Goal: Share content: Share content

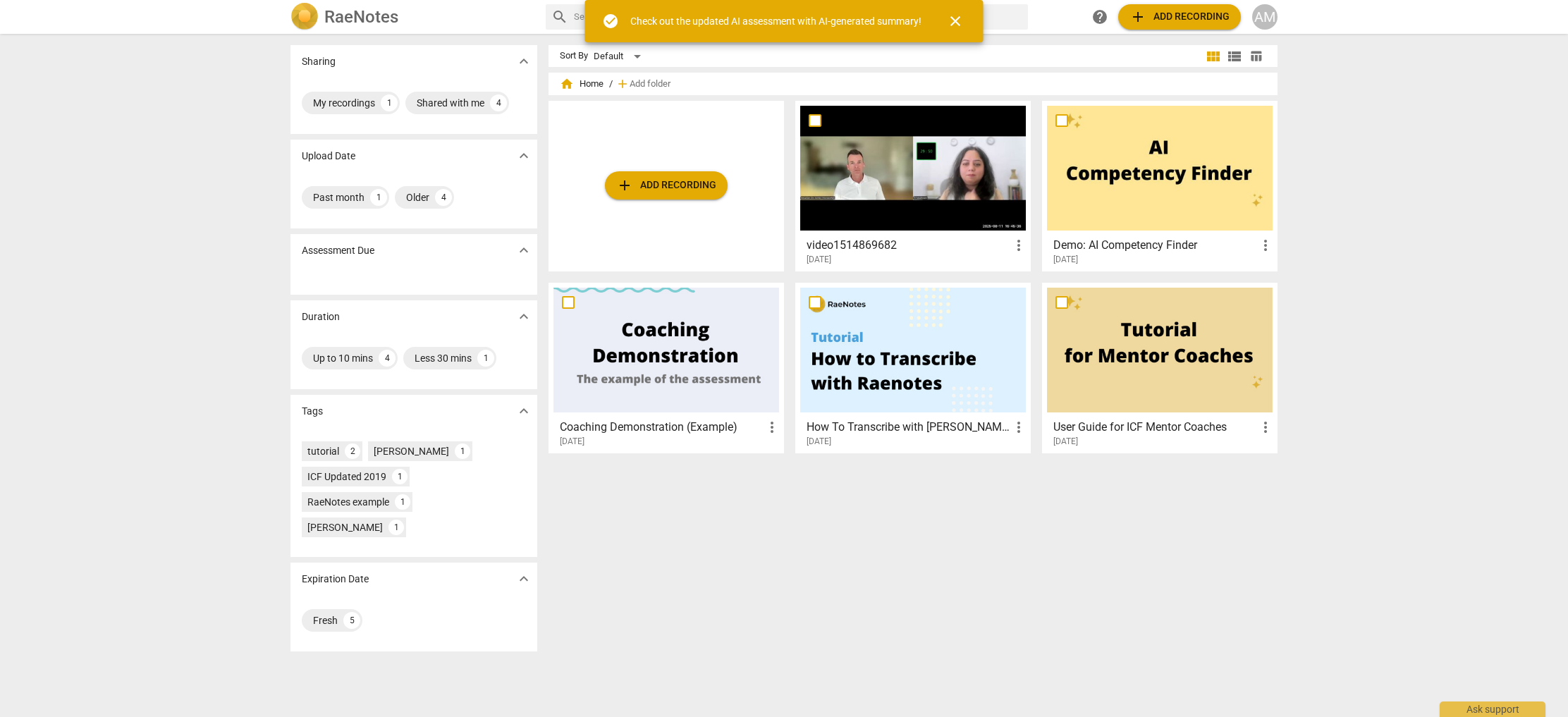
click at [960, 19] on span "close" at bounding box center [955, 20] width 17 height 17
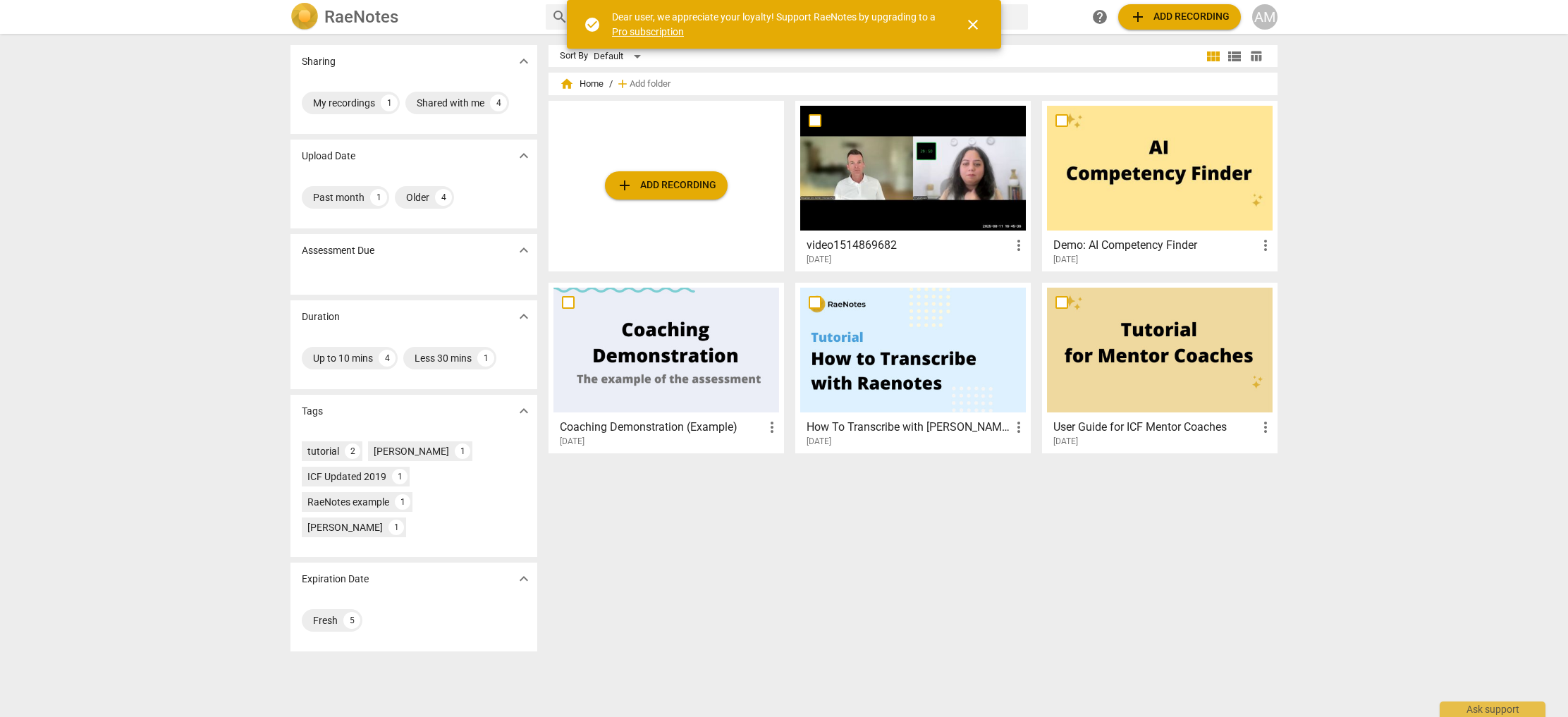
click at [975, 27] on span "close" at bounding box center [972, 24] width 17 height 17
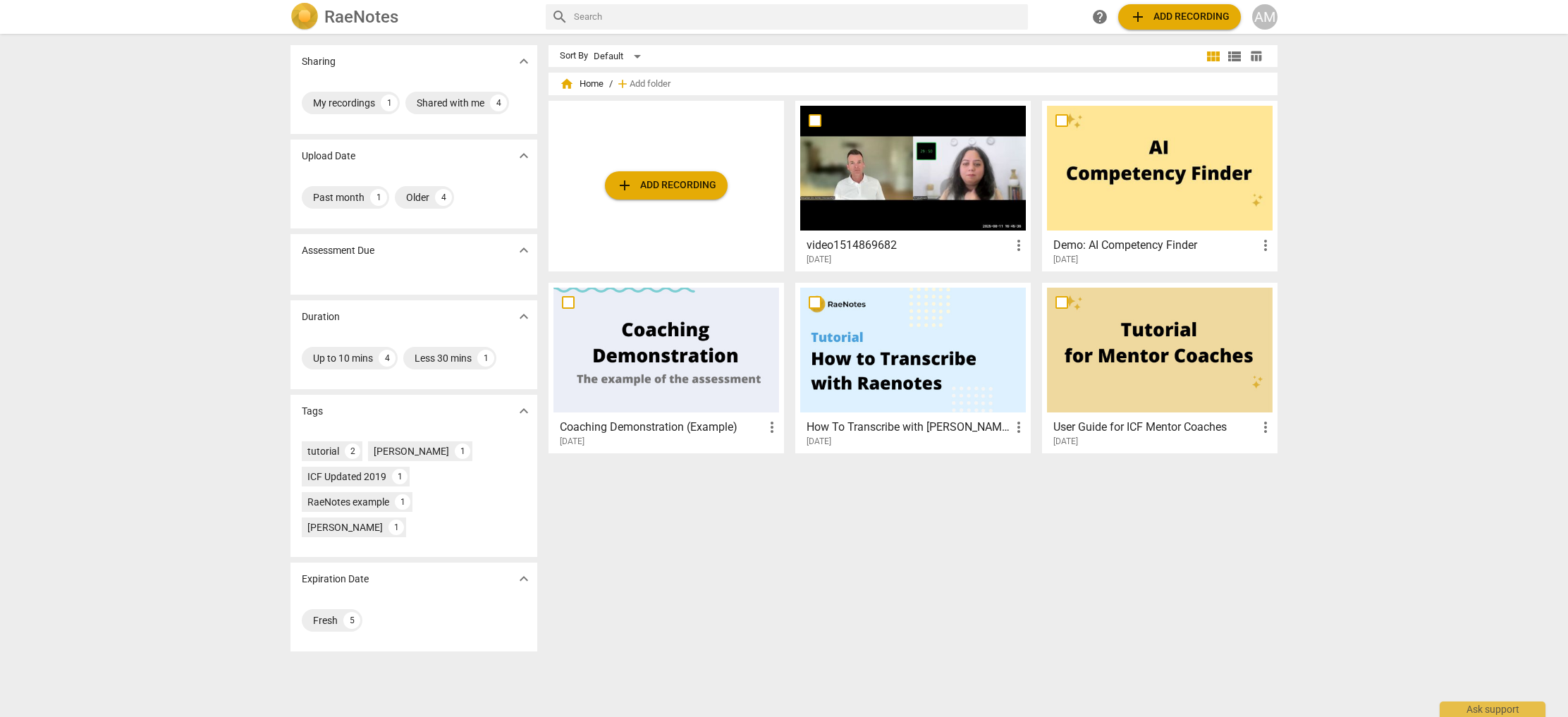
click at [935, 238] on h3 "video1514869682" at bounding box center [909, 245] width 204 height 17
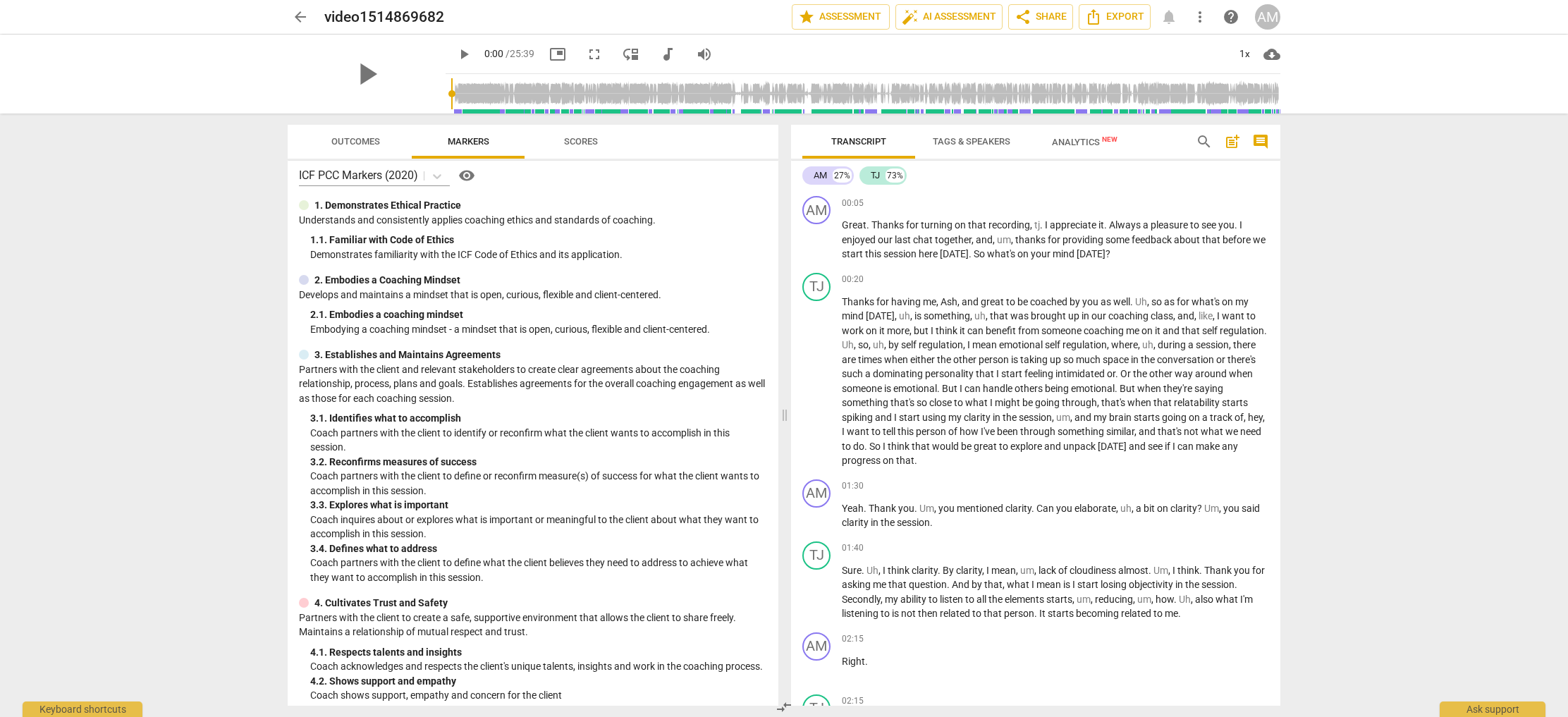
click at [1273, 51] on span "cloud_download" at bounding box center [1272, 53] width 17 height 17
click at [1420, 229] on div at bounding box center [784, 358] width 1568 height 717
click at [1115, 21] on span "Export" at bounding box center [1114, 17] width 59 height 17
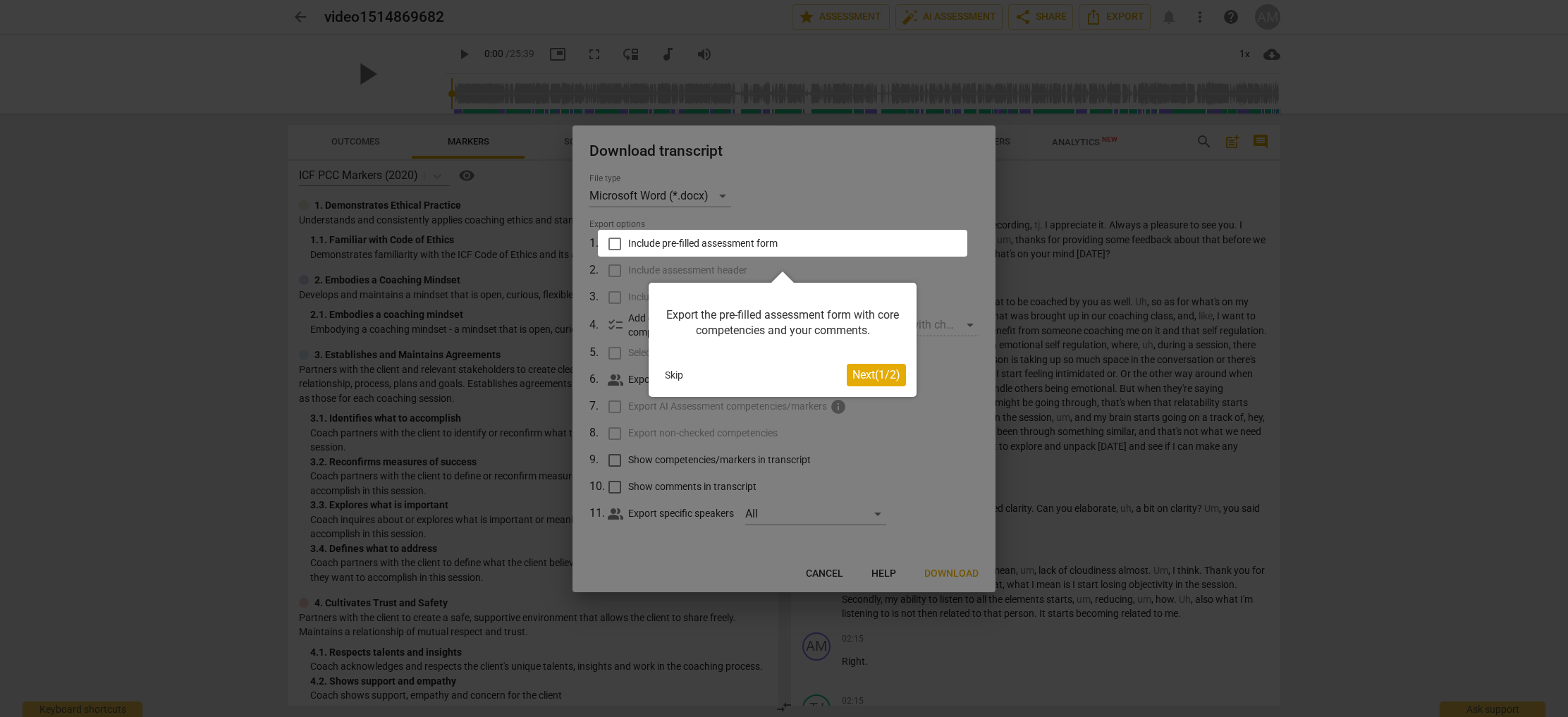
click at [670, 372] on button "Skip" at bounding box center [674, 375] width 29 height 21
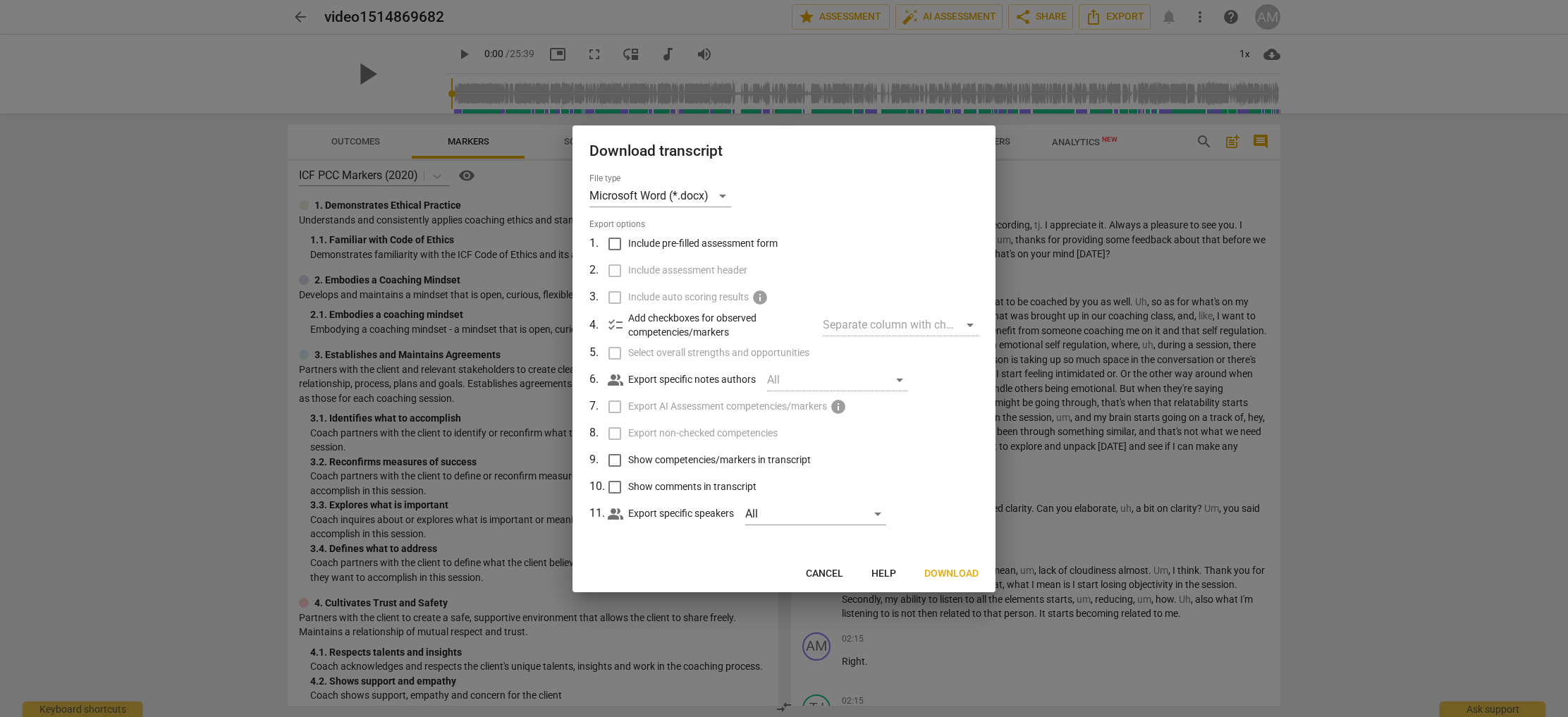
click at [820, 568] on span "Cancel" at bounding box center [824, 573] width 37 height 15
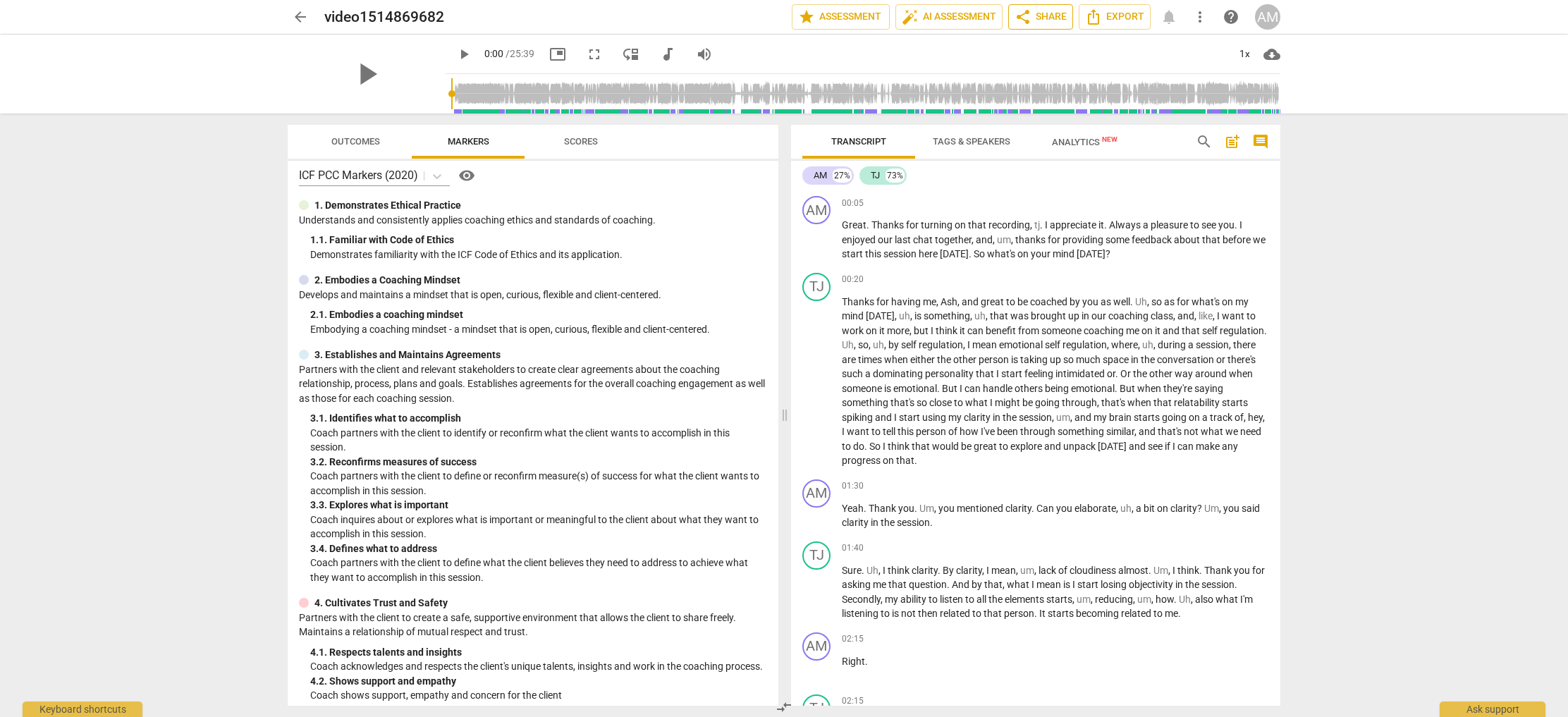
click at [1041, 12] on span "share Share" at bounding box center [1041, 17] width 52 height 17
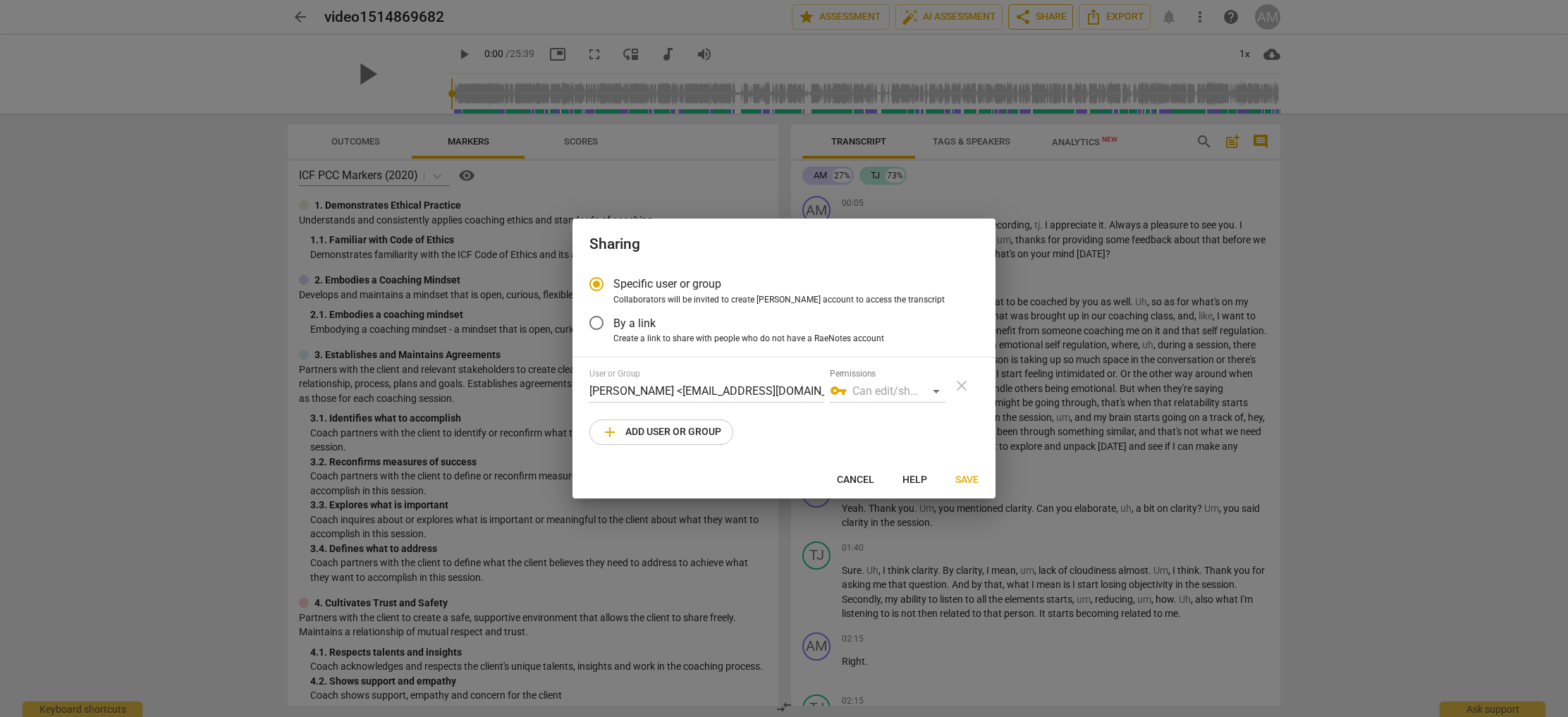
radio input "false"
click at [594, 322] on input "By a link" at bounding box center [596, 323] width 34 height 34
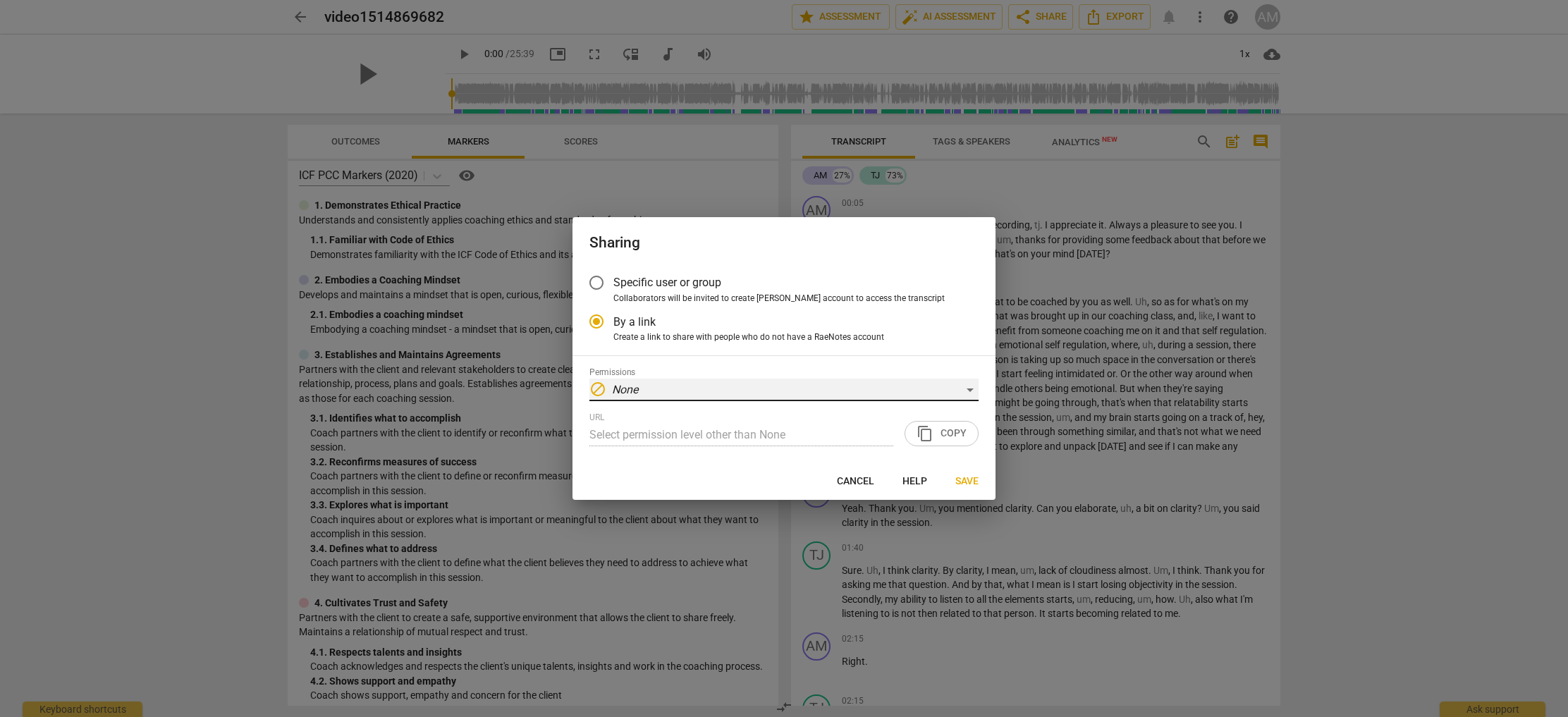
click at [964, 389] on div "block None" at bounding box center [784, 390] width 389 height 22
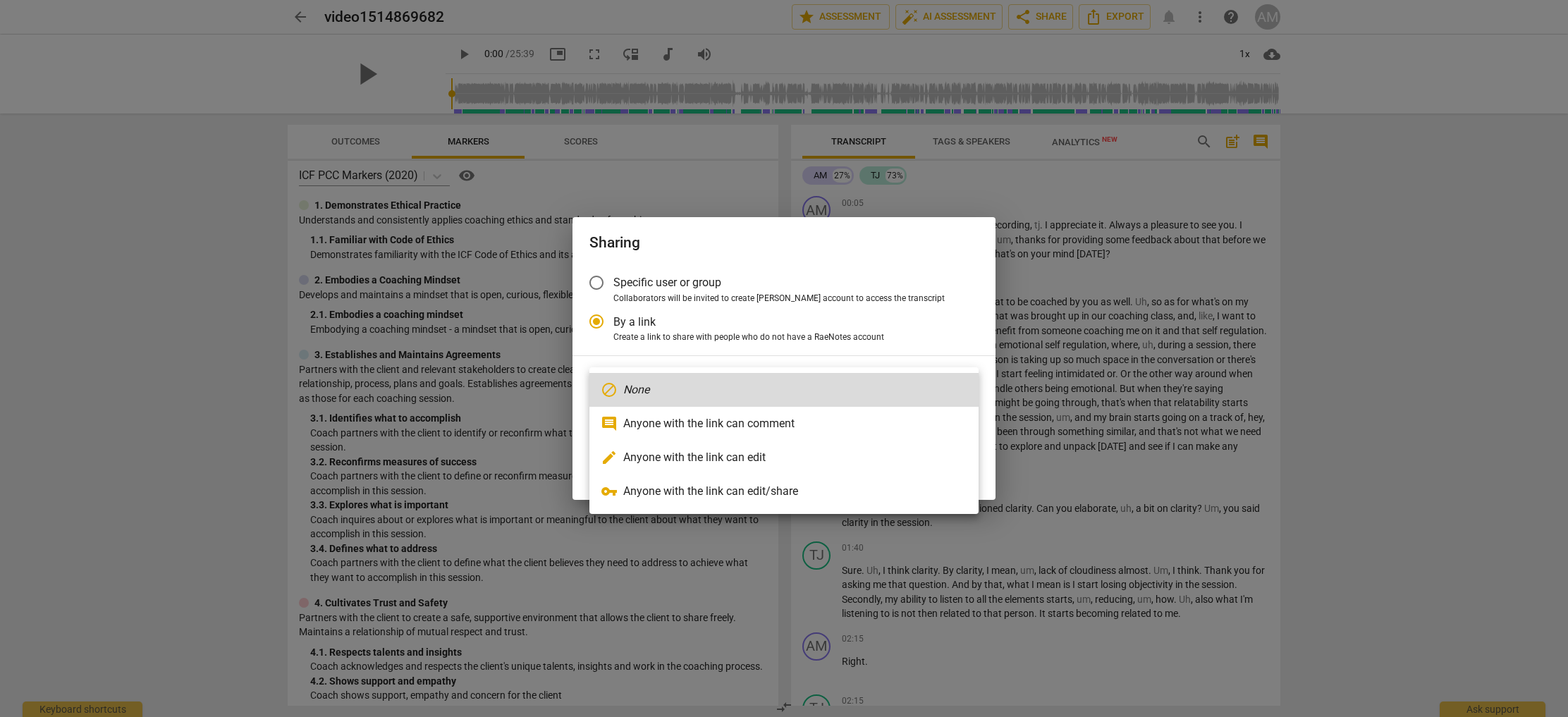
click at [789, 423] on li "comment Anyone with the link can comment" at bounding box center [784, 424] width 389 height 34
radio input "false"
type input "[URL][DOMAIN_NAME]"
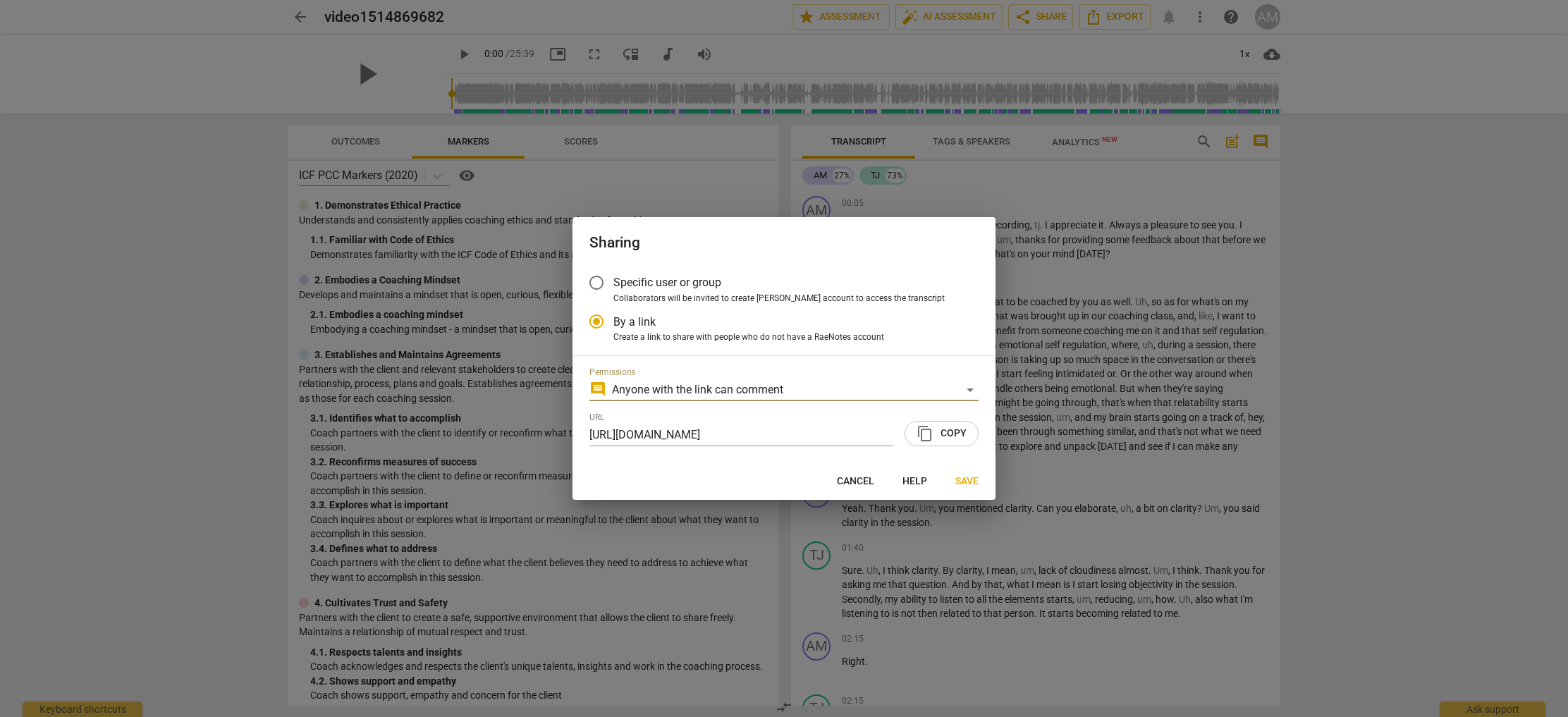
click at [946, 435] on span "content_copy Copy" at bounding box center [941, 432] width 50 height 17
click at [963, 479] on span "Save" at bounding box center [967, 481] width 23 height 15
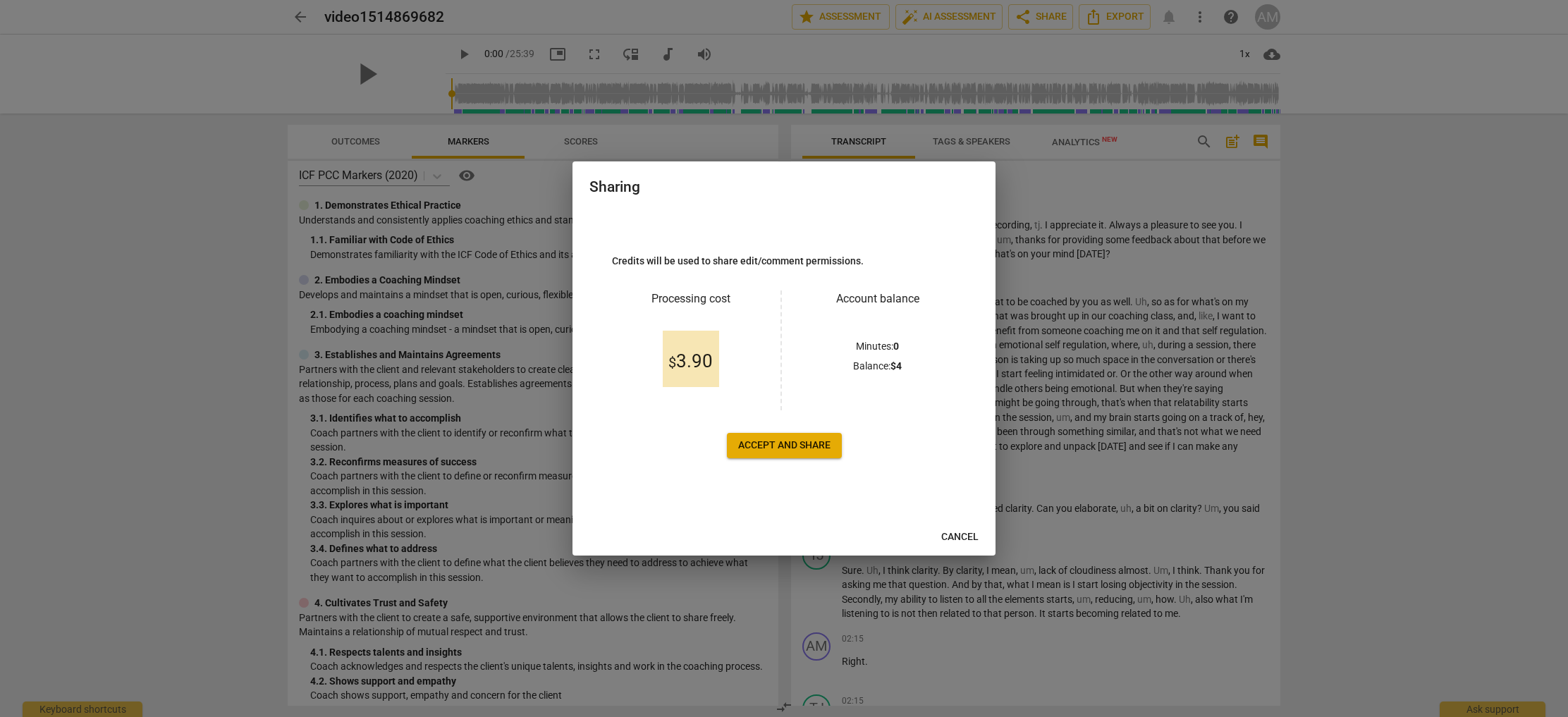
click at [974, 535] on span "Cancel" at bounding box center [959, 536] width 37 height 15
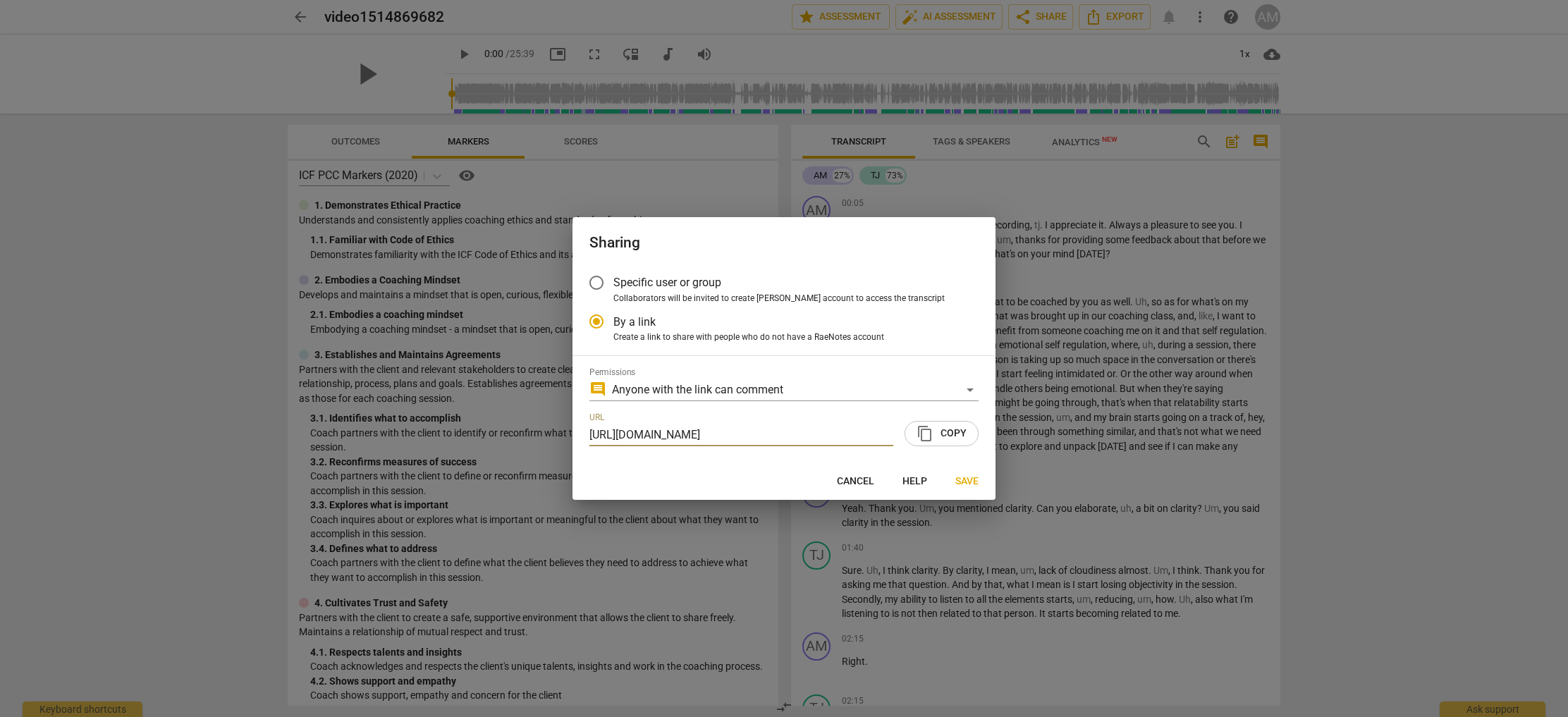
scroll to position [0, 69]
click at [933, 386] on div "comment Anyone with the link can comment" at bounding box center [784, 390] width 389 height 22
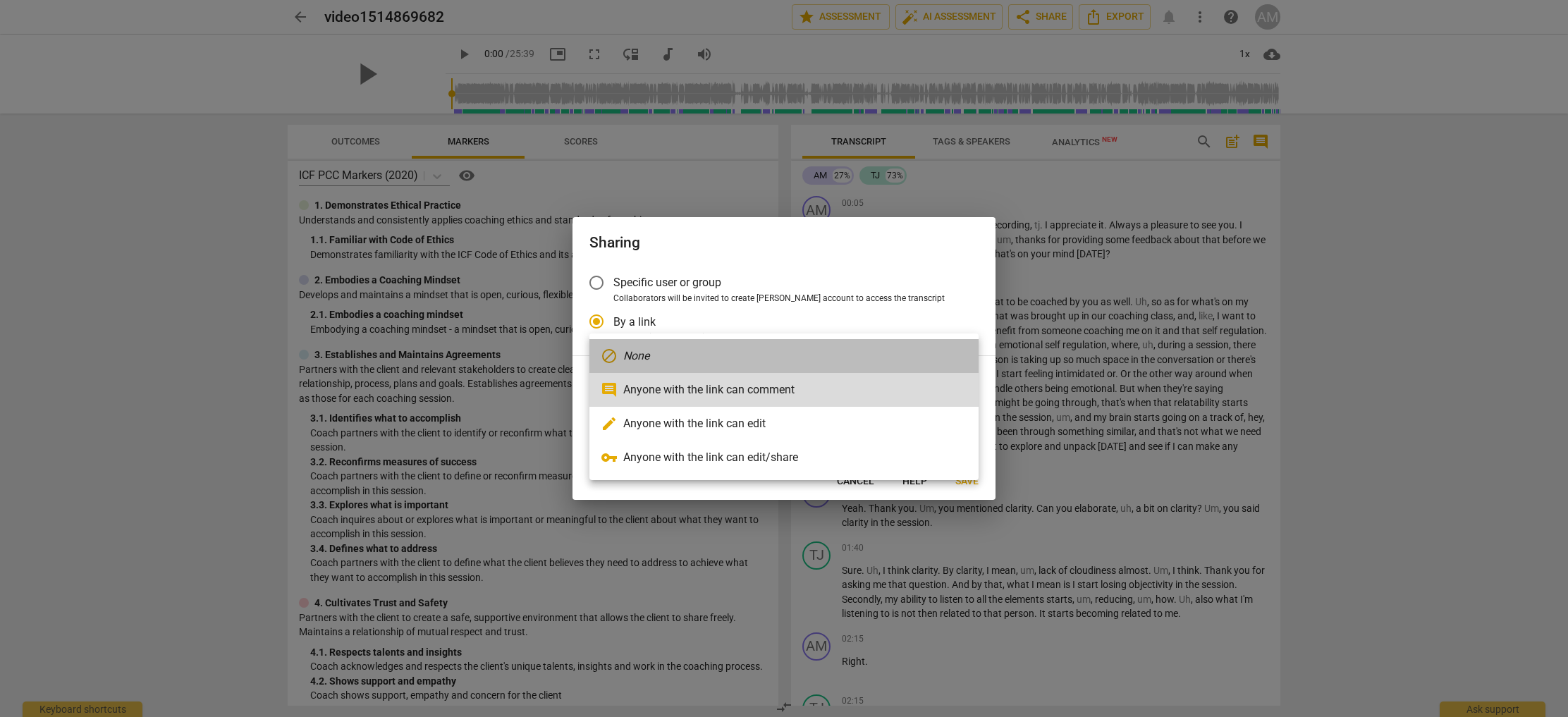
click at [741, 358] on li "block None" at bounding box center [784, 356] width 389 height 34
radio input "false"
type input "Select permission level other than None"
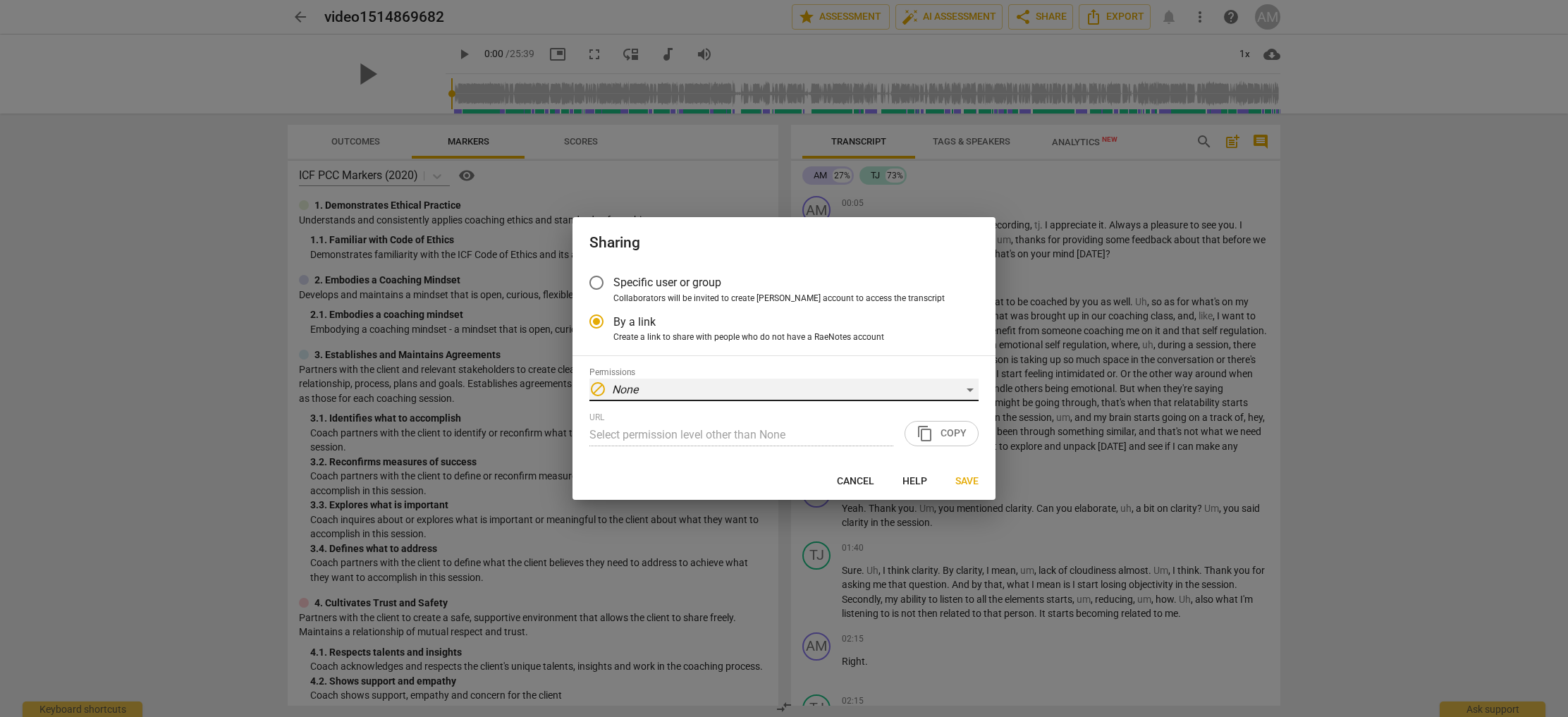
click at [808, 393] on div "block None" at bounding box center [784, 390] width 389 height 22
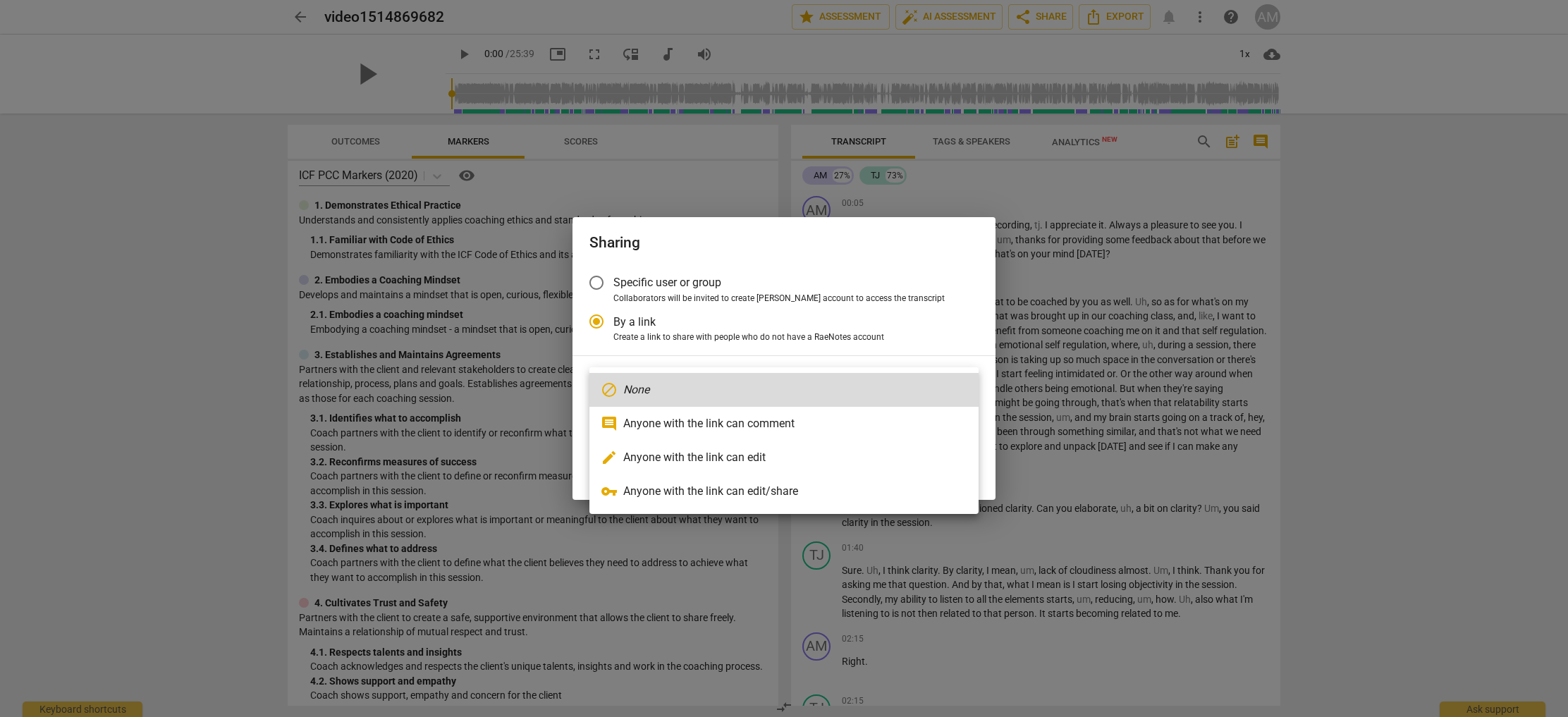
click at [784, 425] on li "comment Anyone with the link can comment" at bounding box center [784, 424] width 389 height 34
radio input "false"
type input "[URL][DOMAIN_NAME]"
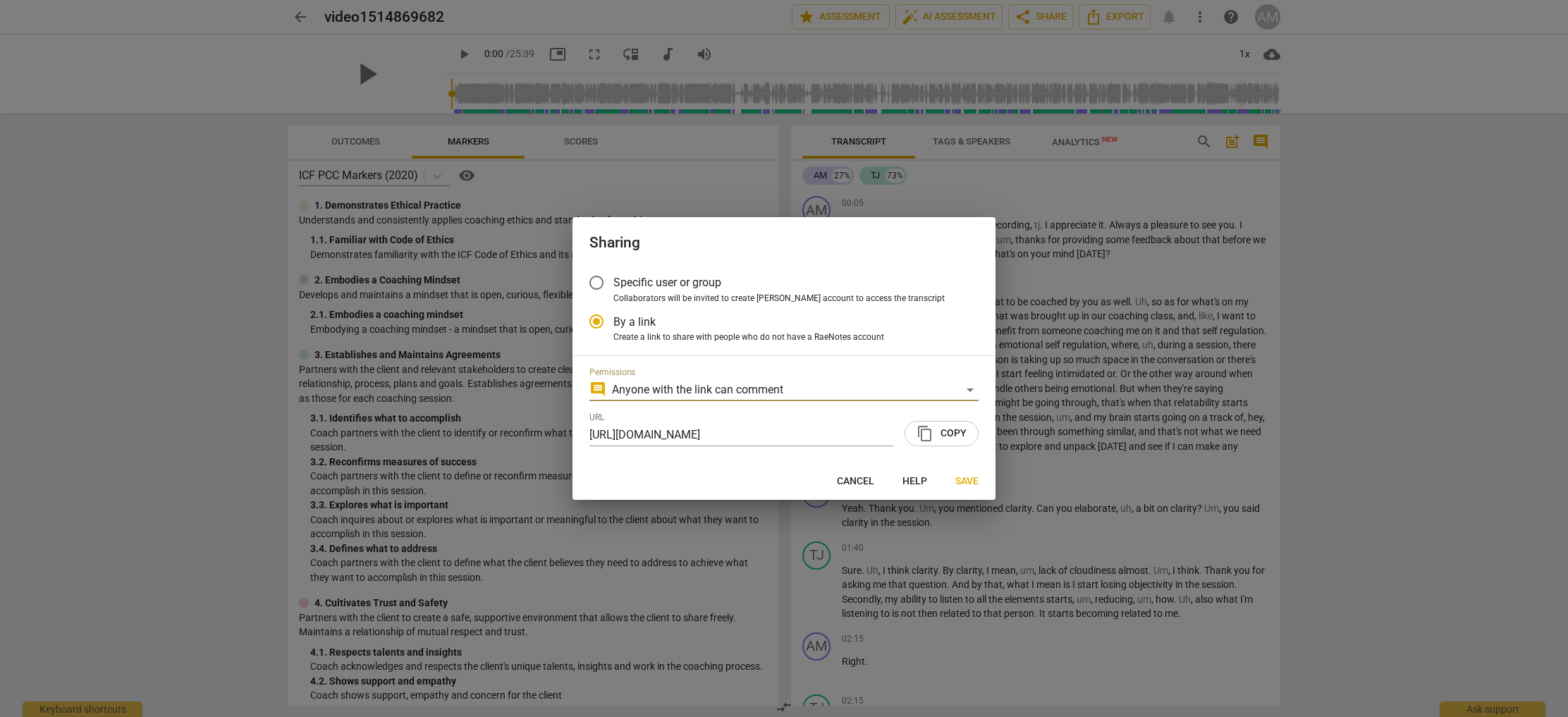
click at [597, 282] on input "Specific user or group" at bounding box center [596, 282] width 34 height 34
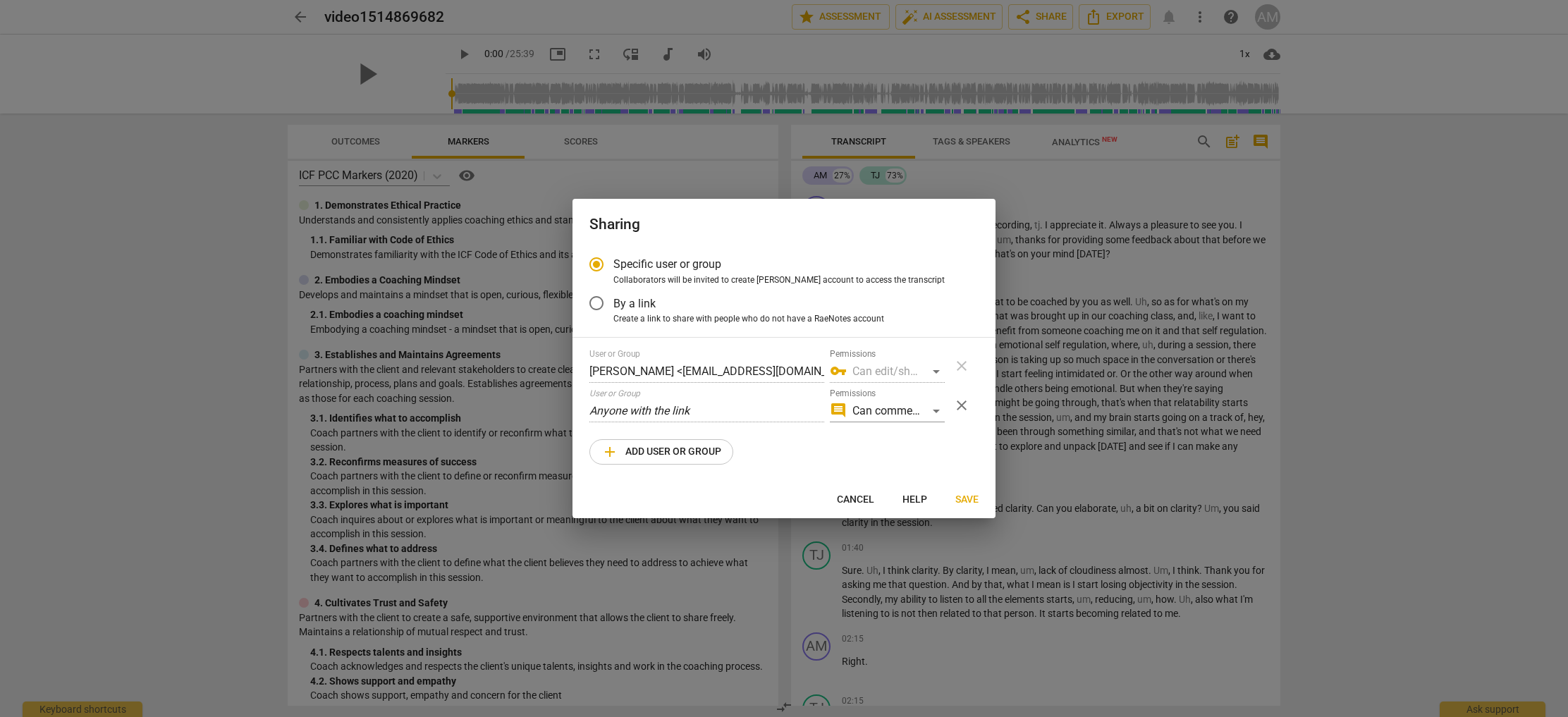
click at [644, 450] on span "add Add user or group" at bounding box center [661, 451] width 120 height 17
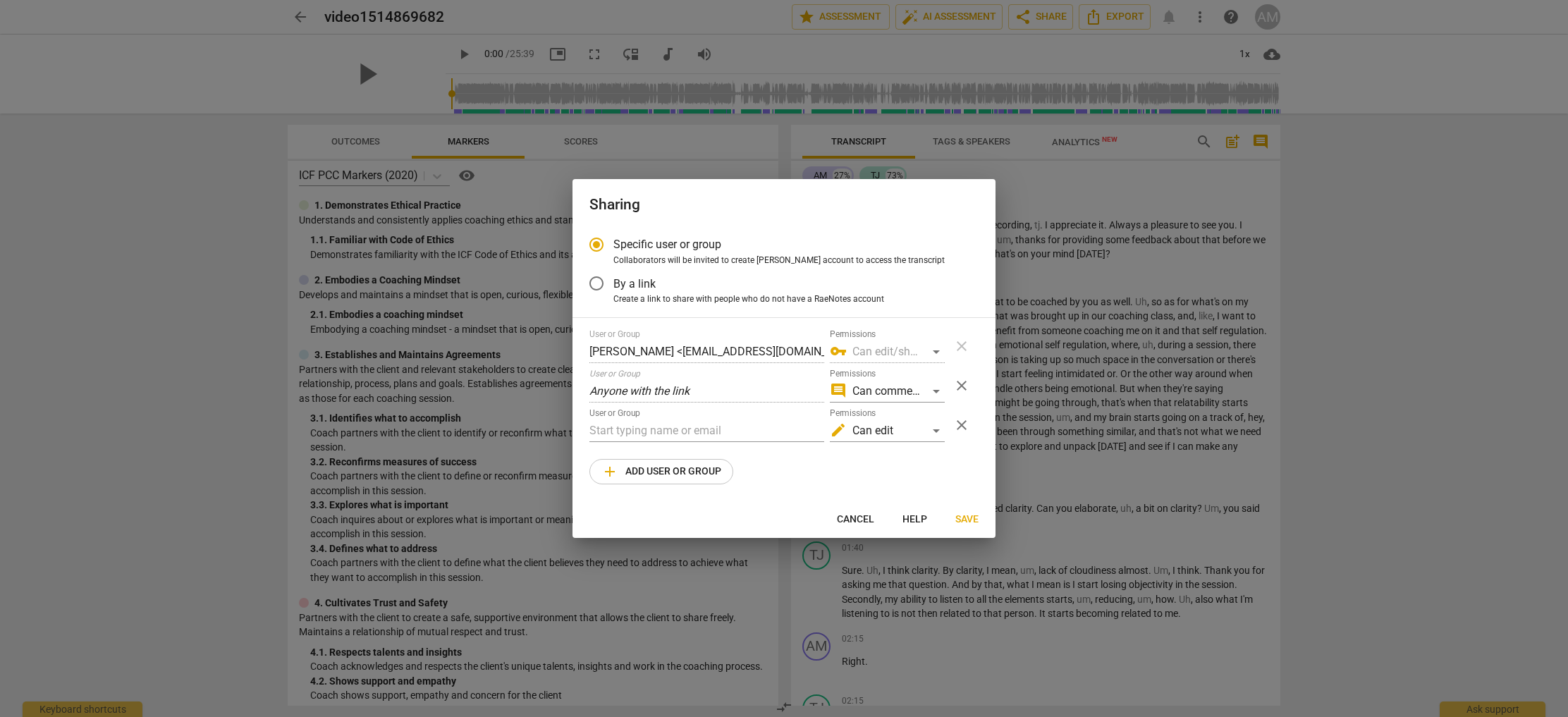
click at [861, 516] on span "Cancel" at bounding box center [855, 519] width 37 height 15
radio input "false"
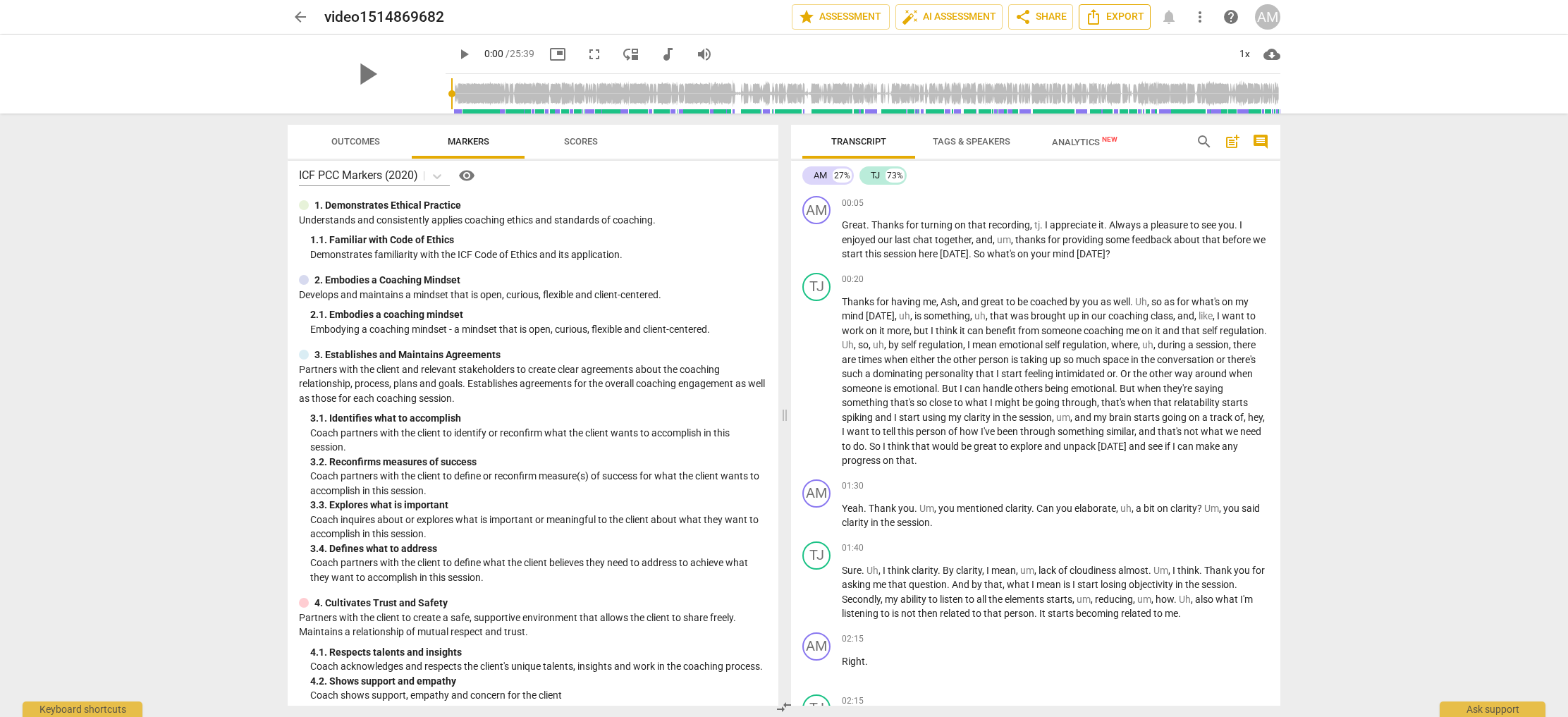
click at [1131, 22] on span "Export" at bounding box center [1114, 17] width 59 height 17
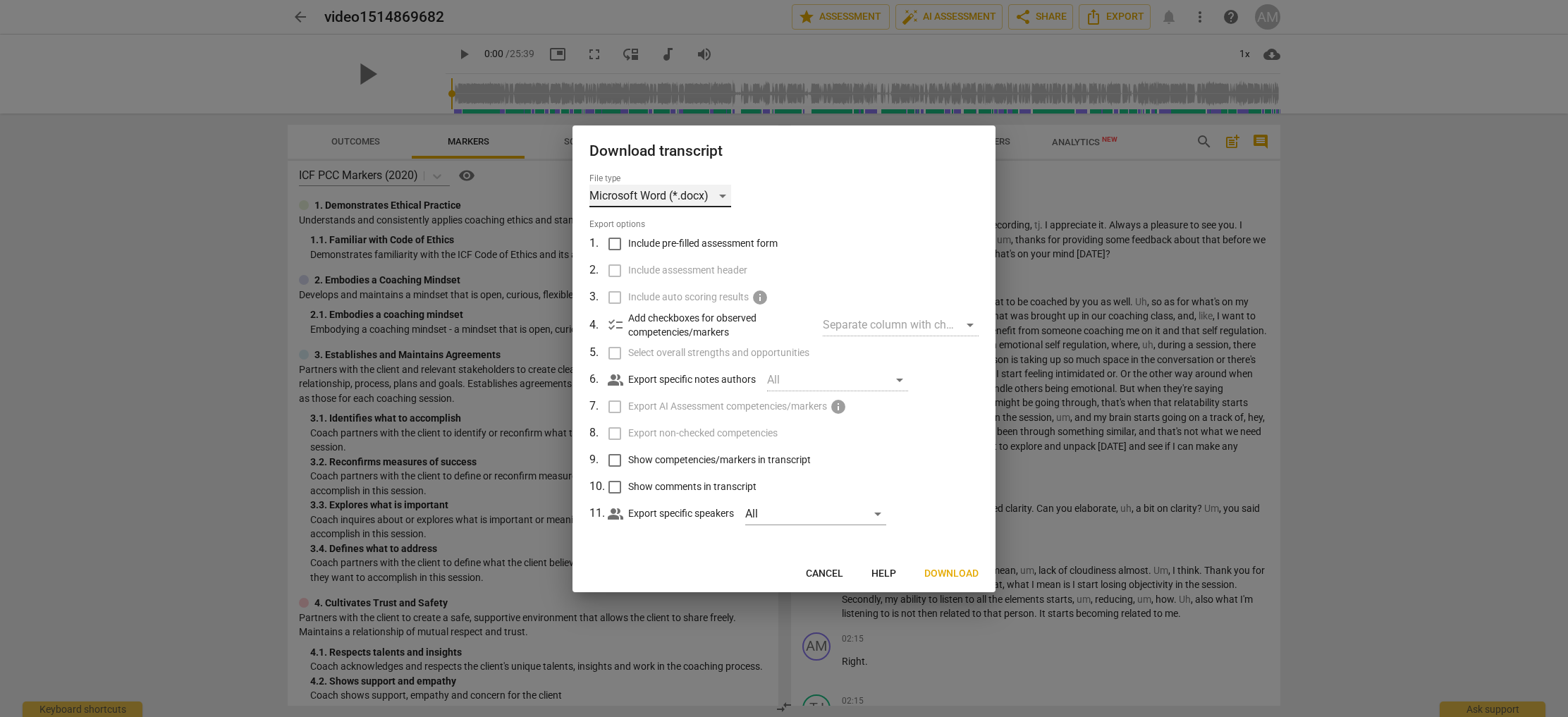
click at [721, 196] on div "Microsoft Word (*.docx)" at bounding box center [660, 195] width 142 height 22
click at [659, 193] on li "Microsoft Word (*.docx)" at bounding box center [686, 195] width 195 height 34
click at [947, 573] on span "Download" at bounding box center [952, 573] width 54 height 15
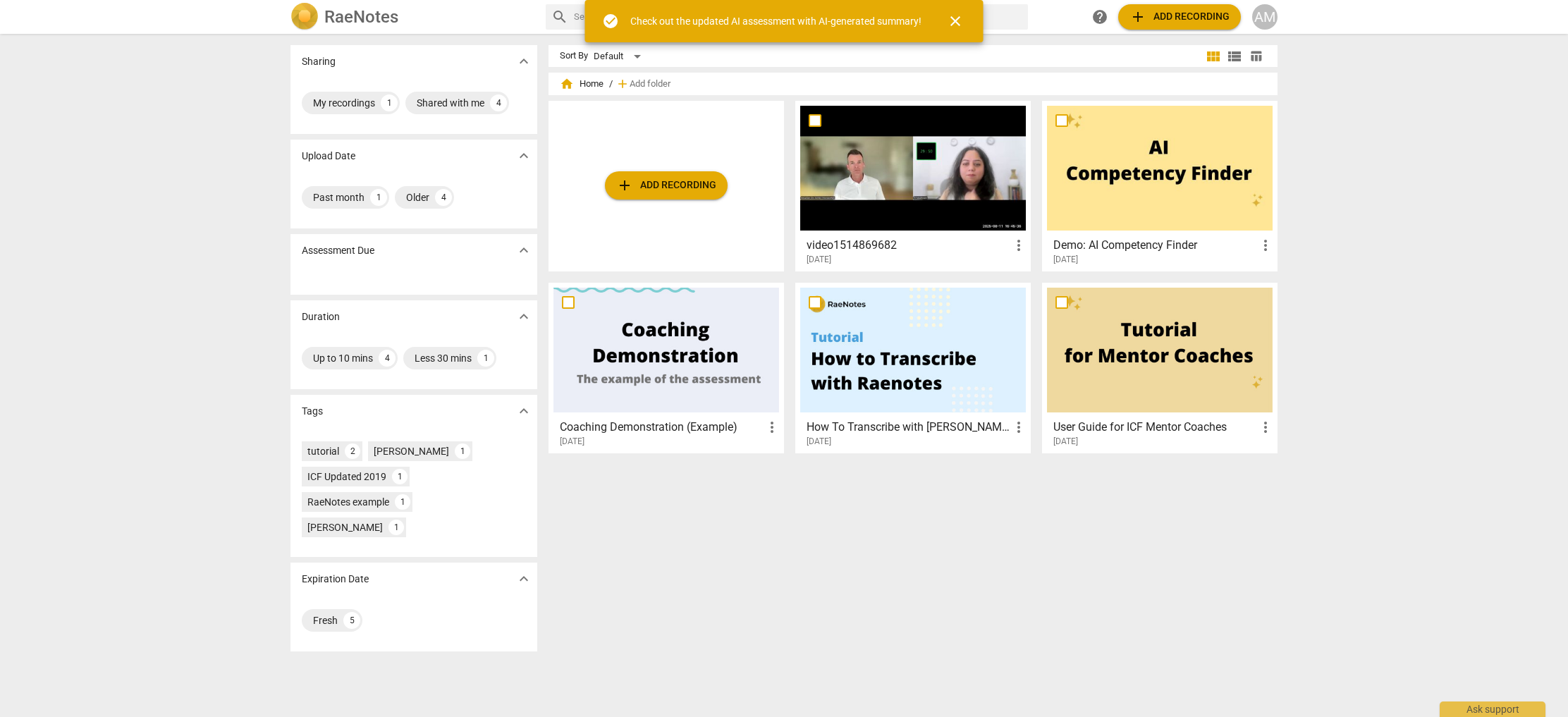
click at [1021, 239] on span "more_vert" at bounding box center [1018, 245] width 17 height 17
click at [966, 243] on div at bounding box center [784, 358] width 1568 height 717
click at [961, 215] on div at bounding box center [913, 168] width 226 height 124
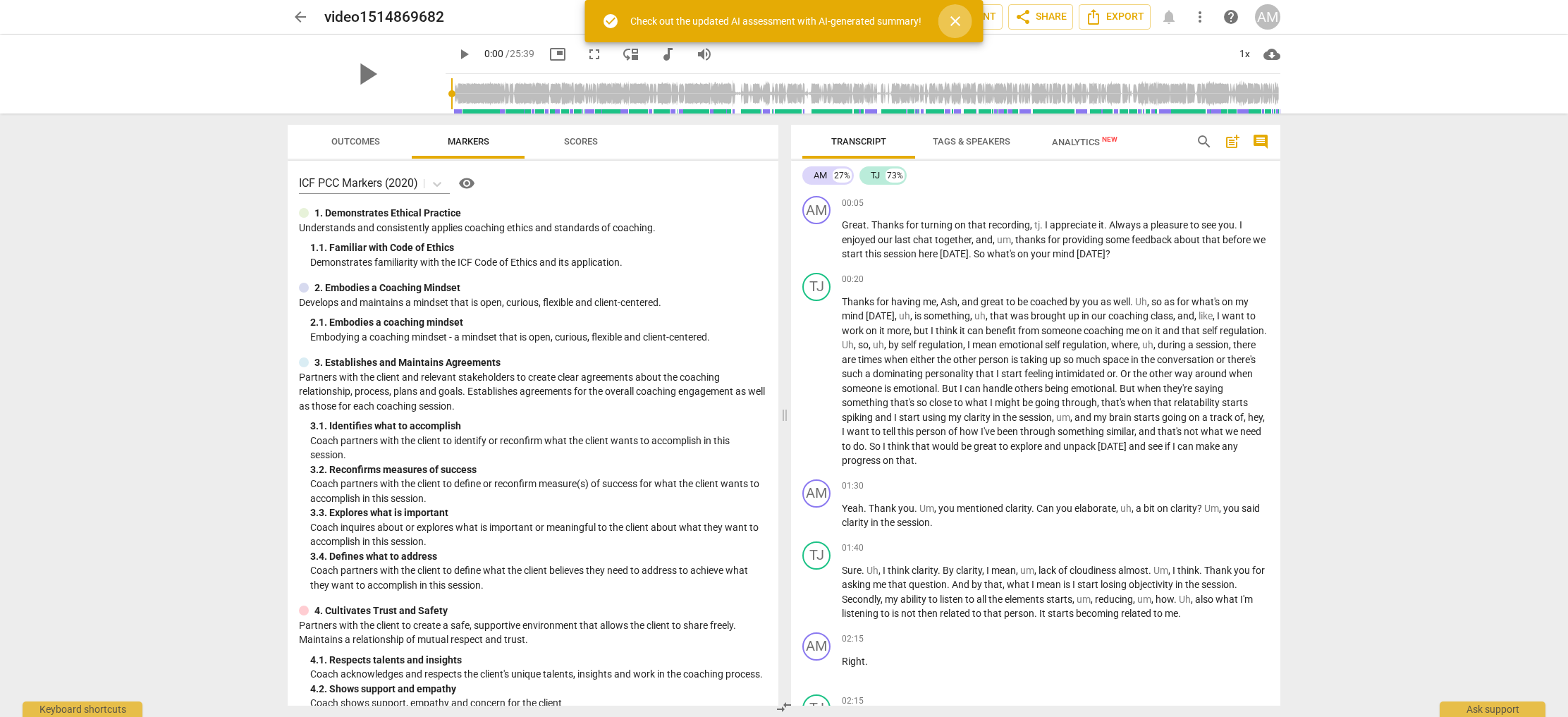
click at [956, 22] on span "close" at bounding box center [955, 20] width 17 height 17
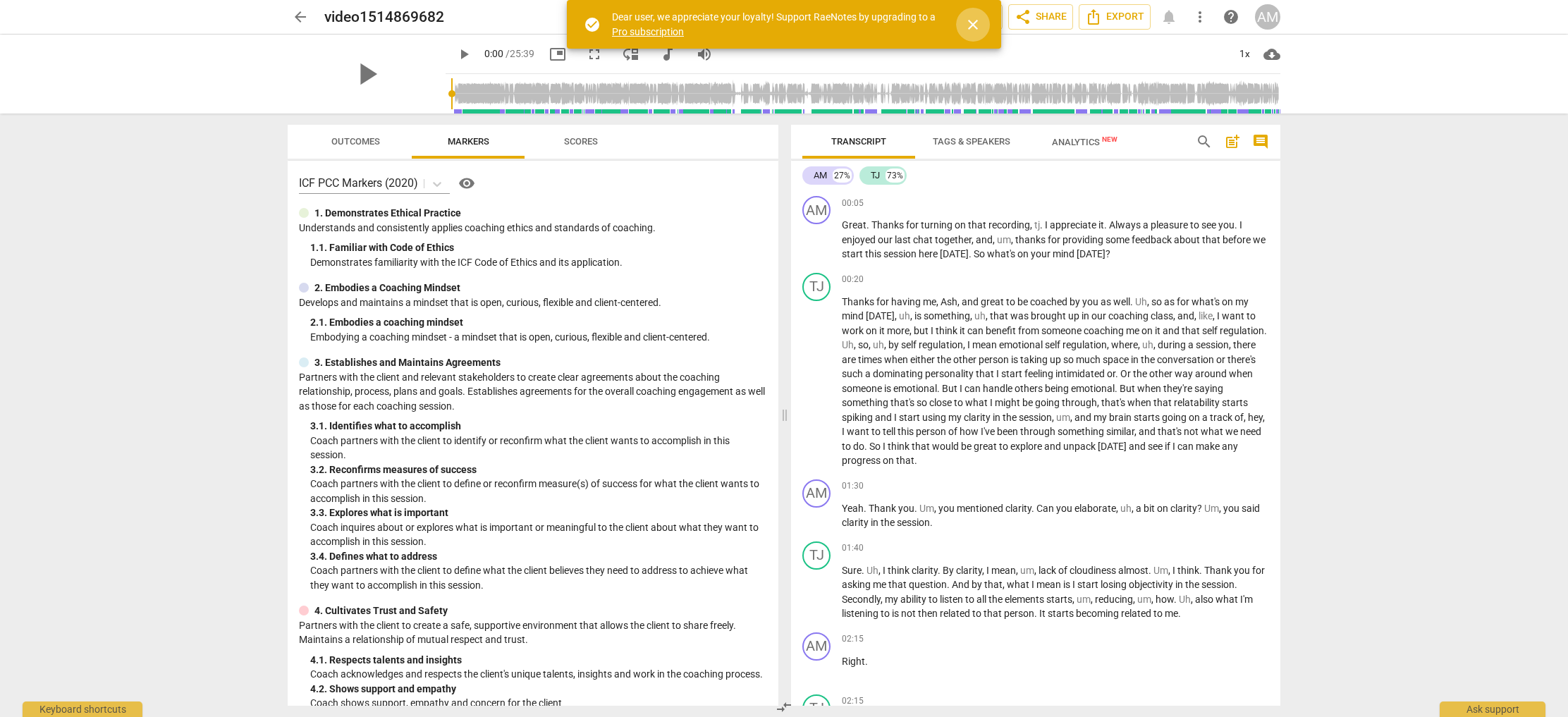
click at [969, 28] on span "close" at bounding box center [972, 24] width 17 height 17
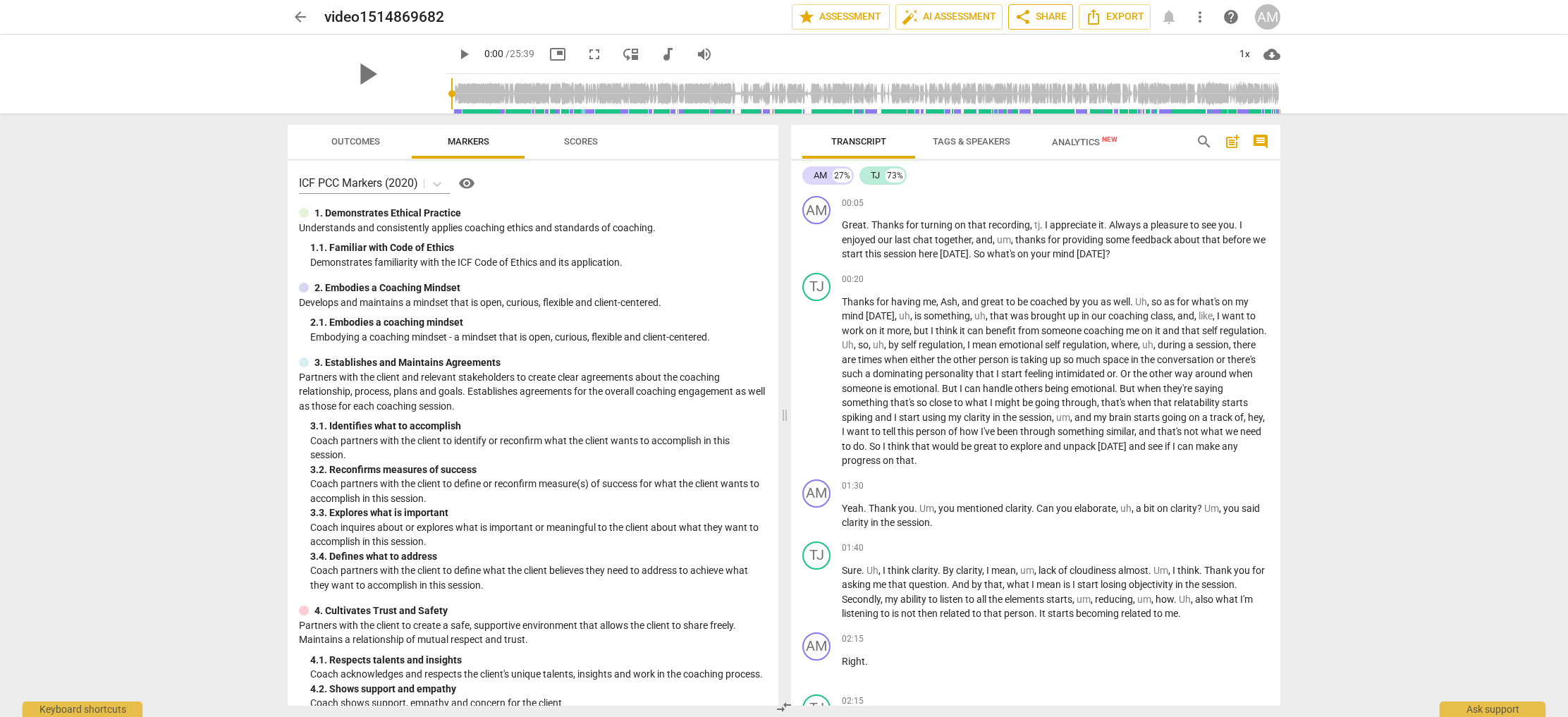
click at [1046, 22] on span "share Share" at bounding box center [1041, 17] width 52 height 17
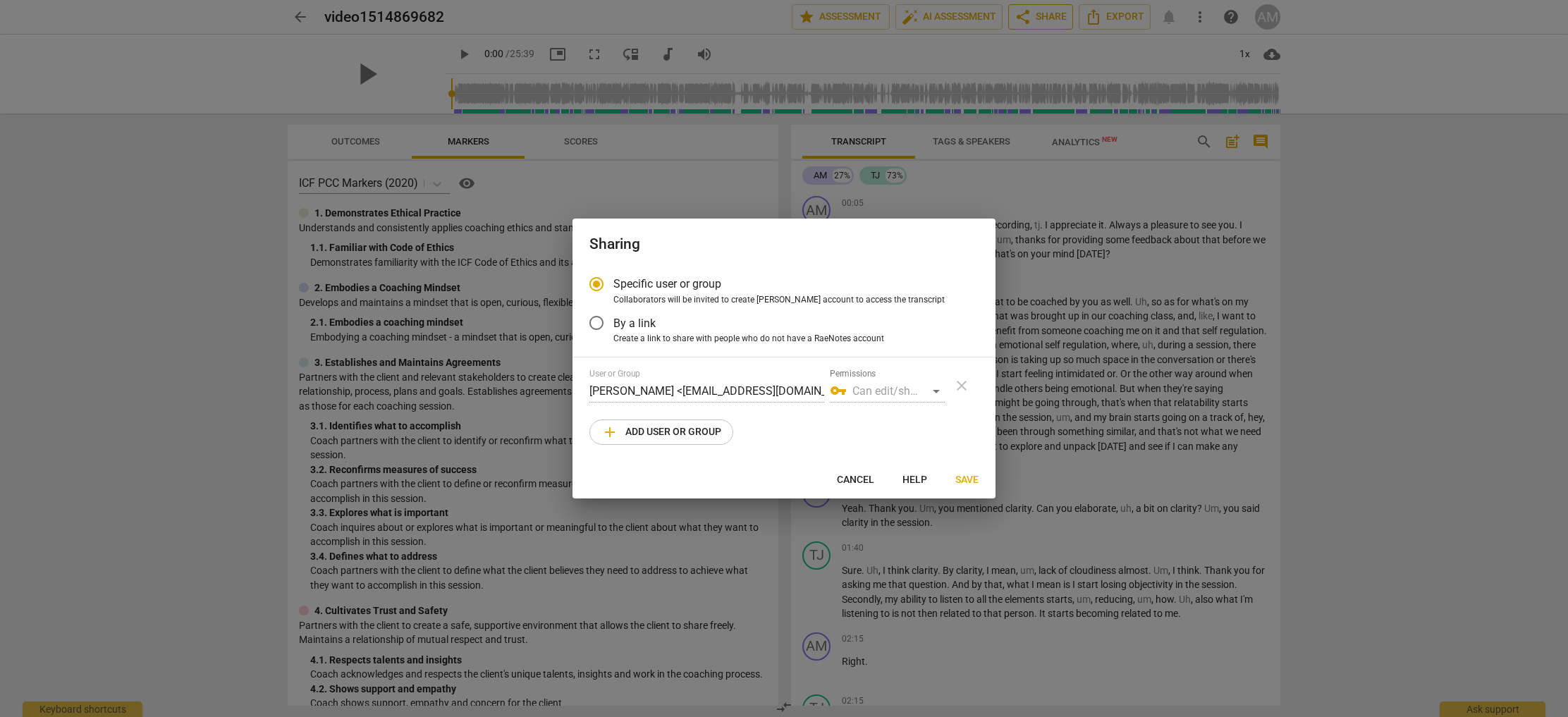
radio input "false"
click at [592, 324] on input "By a link" at bounding box center [596, 323] width 34 height 34
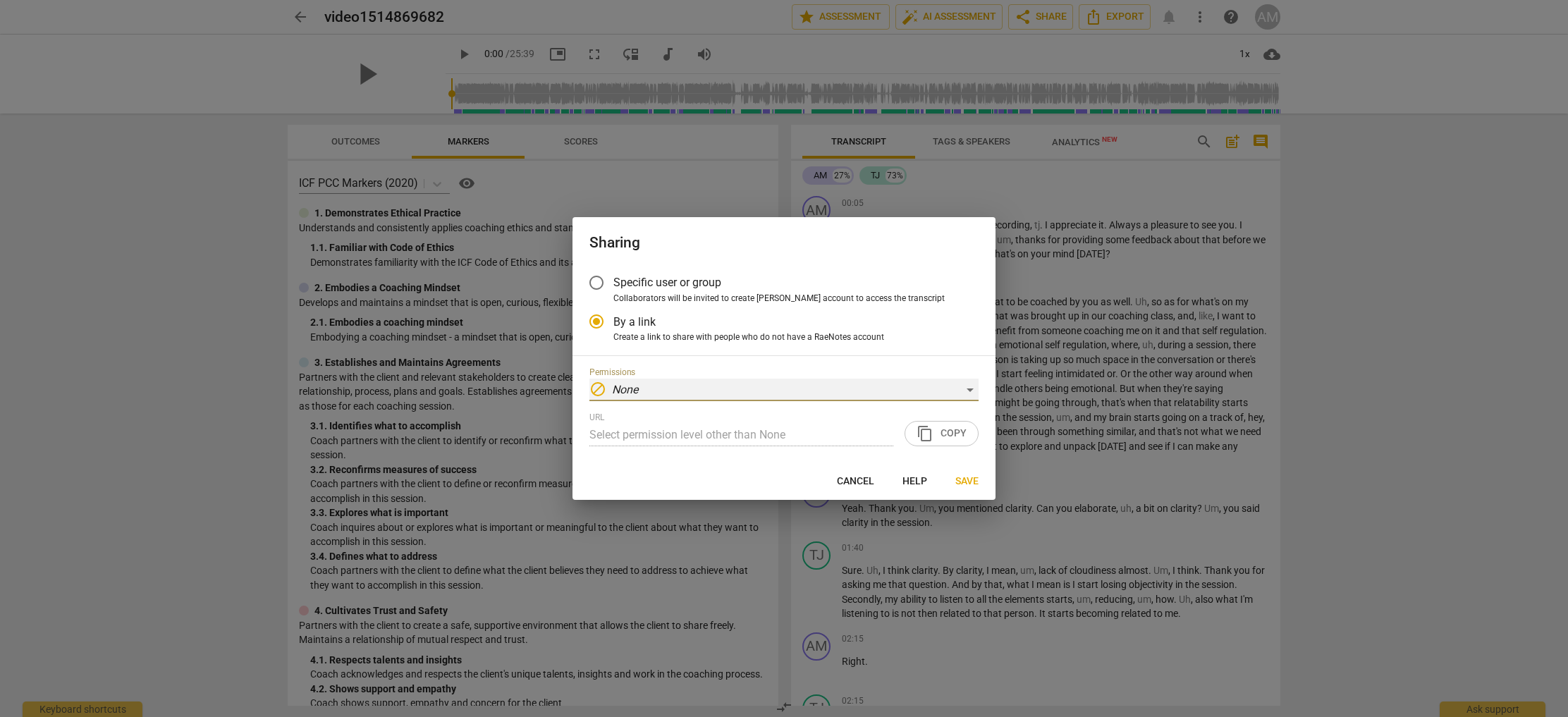
click at [704, 387] on div "block None" at bounding box center [784, 390] width 389 height 22
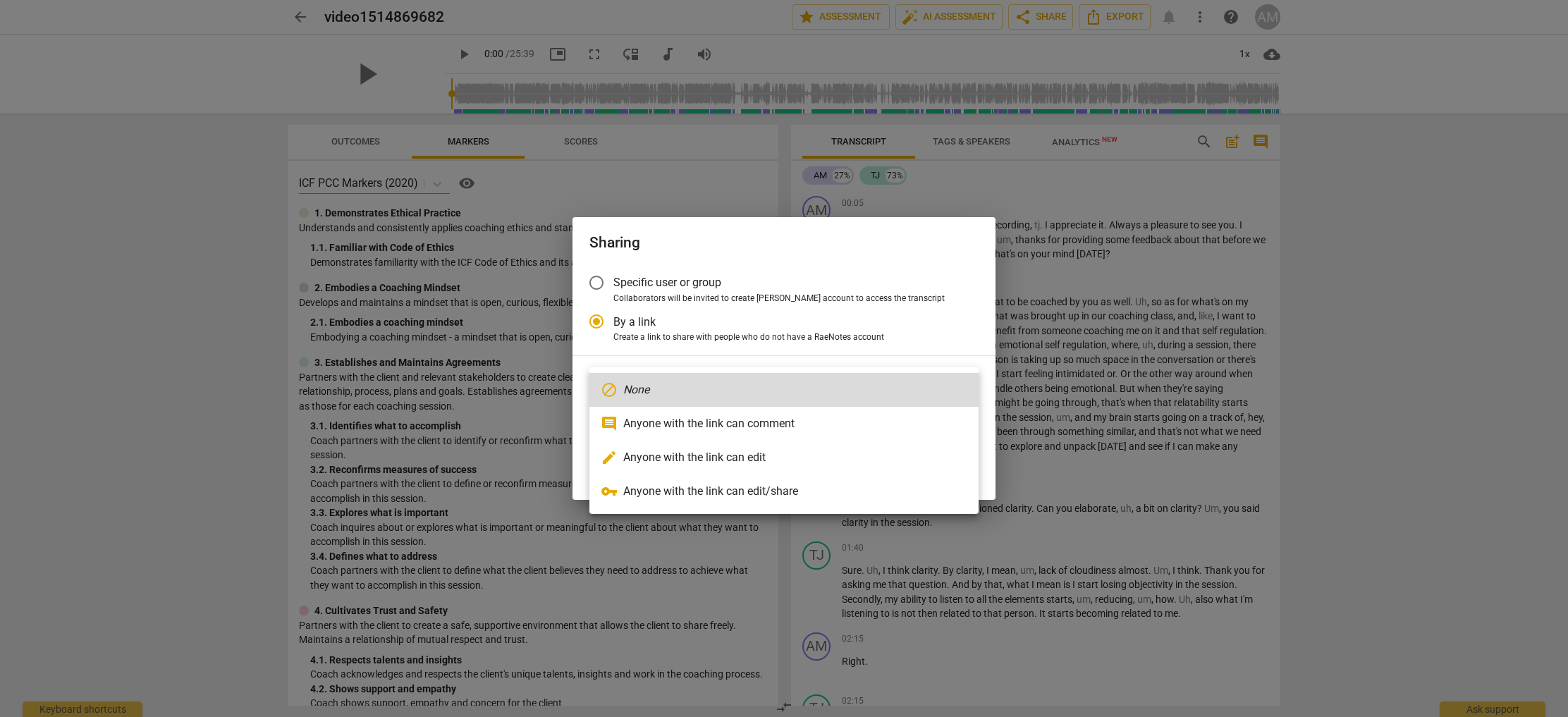
click at [705, 421] on li "comment Anyone with the link can comment" at bounding box center [784, 424] width 389 height 34
radio input "false"
type input "[URL][DOMAIN_NAME]"
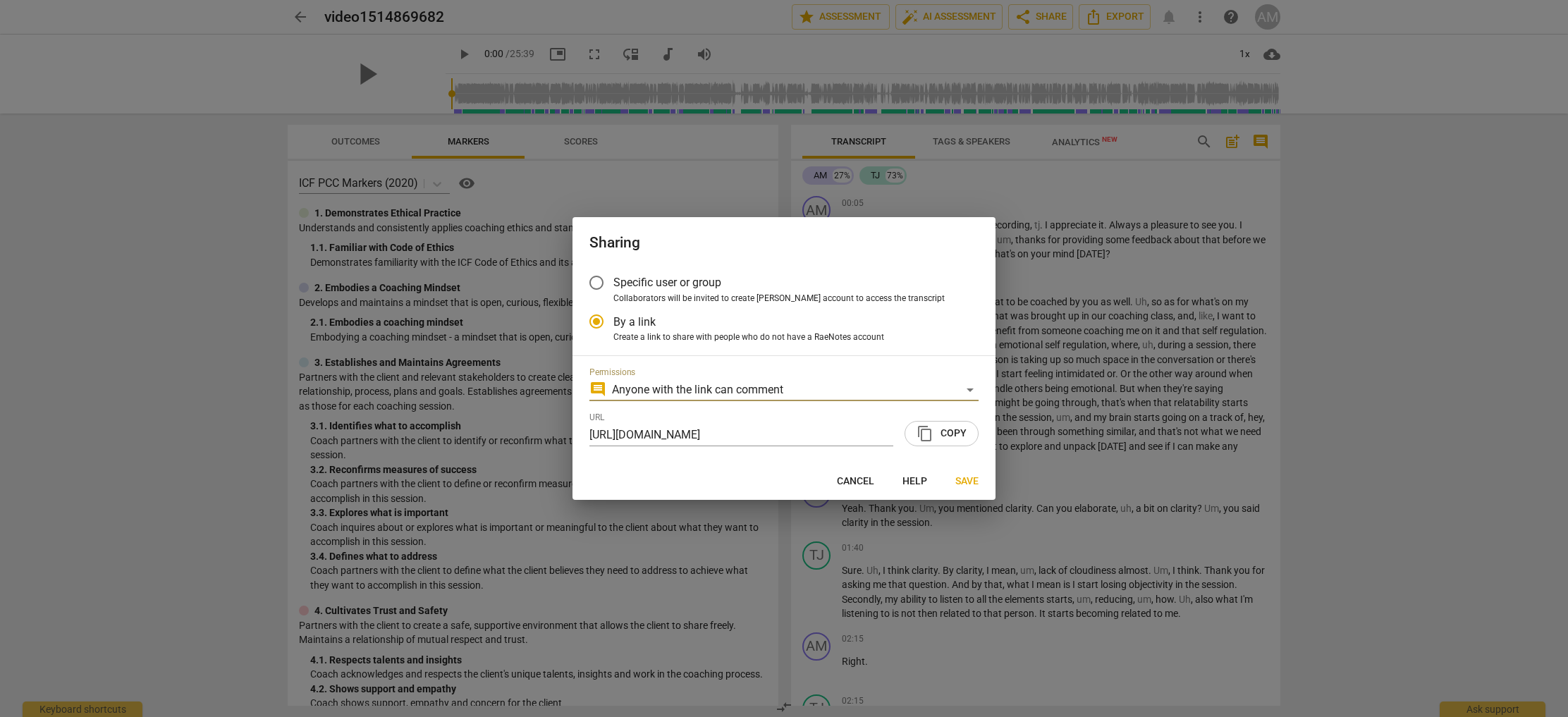
click at [1415, 171] on div at bounding box center [784, 358] width 1568 height 717
radio input "false"
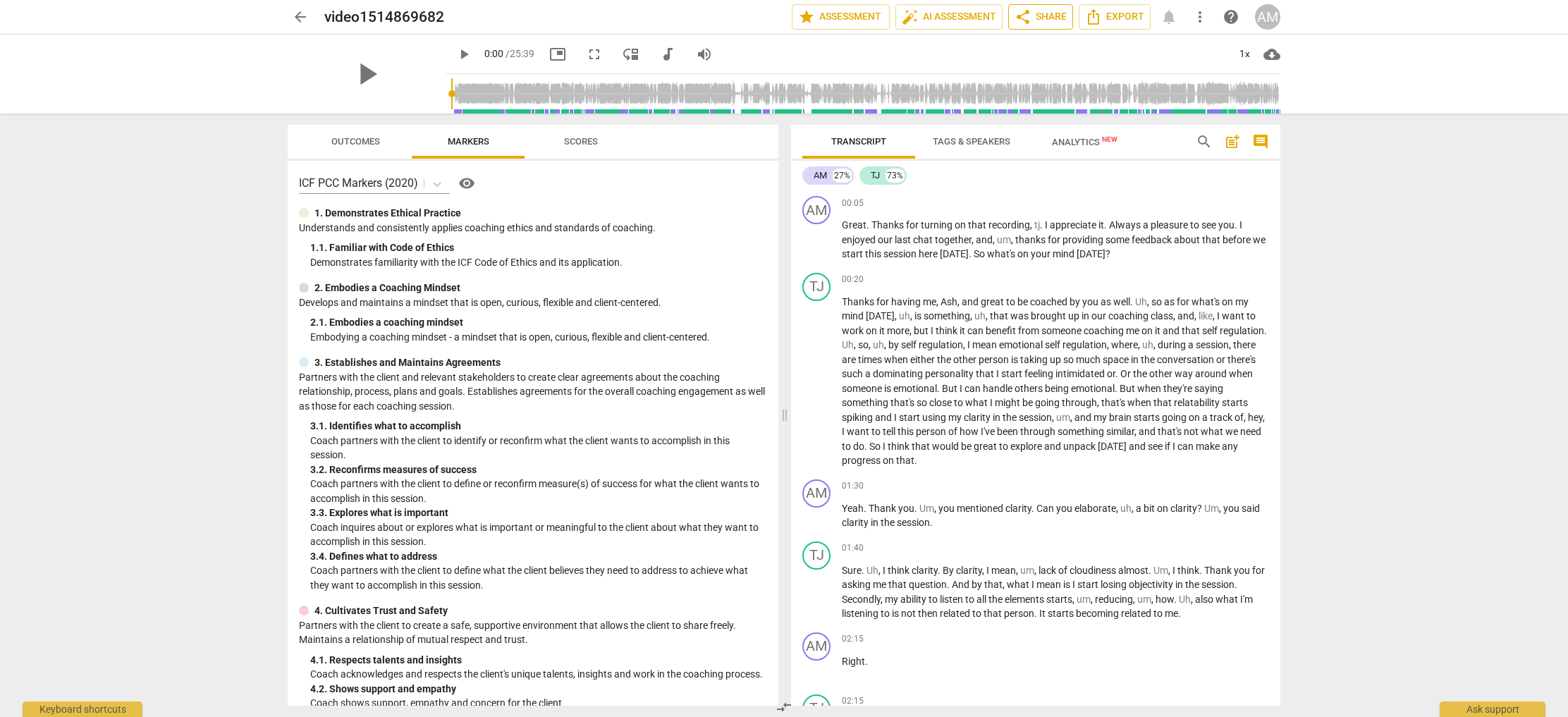
click at [1051, 19] on span "share Share" at bounding box center [1041, 17] width 52 height 17
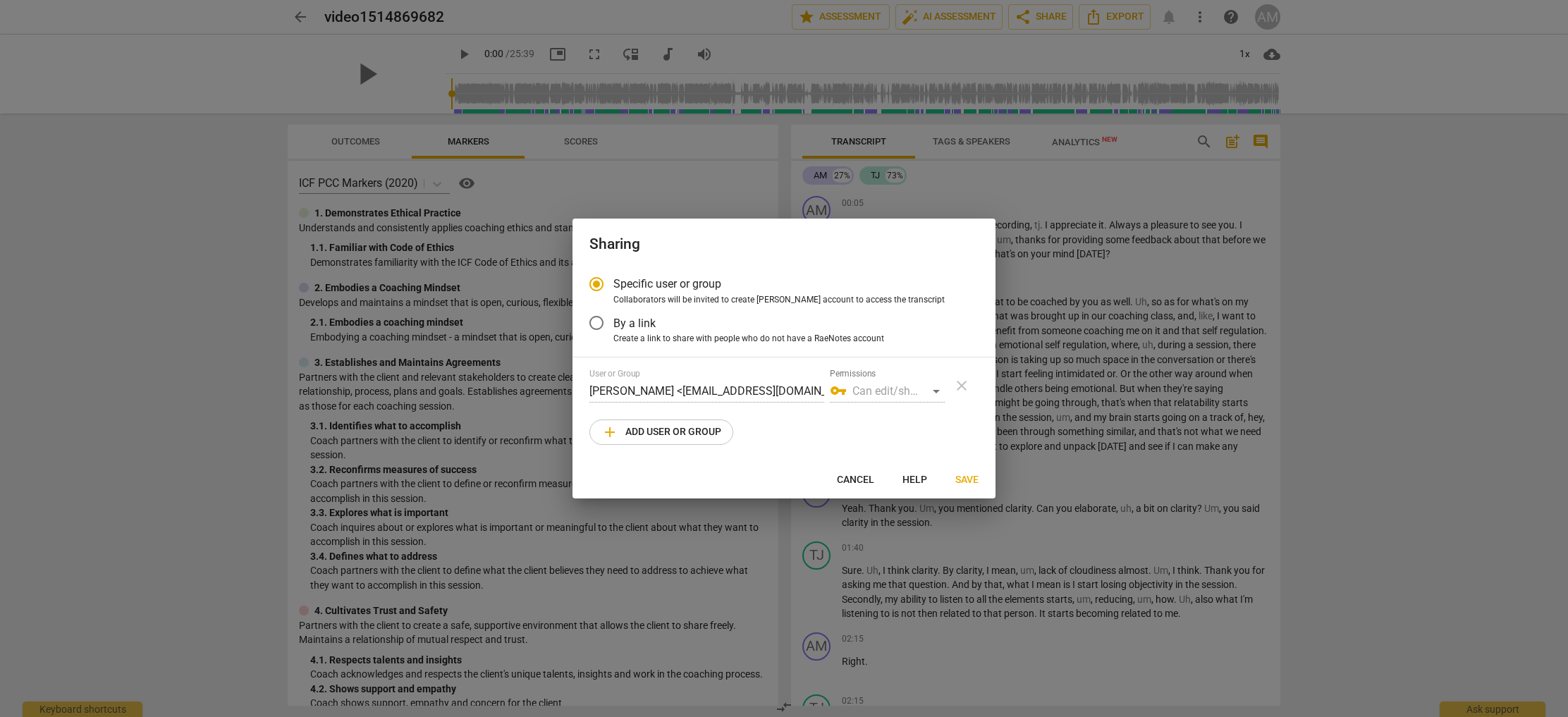
click at [1051, 19] on div at bounding box center [784, 358] width 1568 height 717
radio input "false"
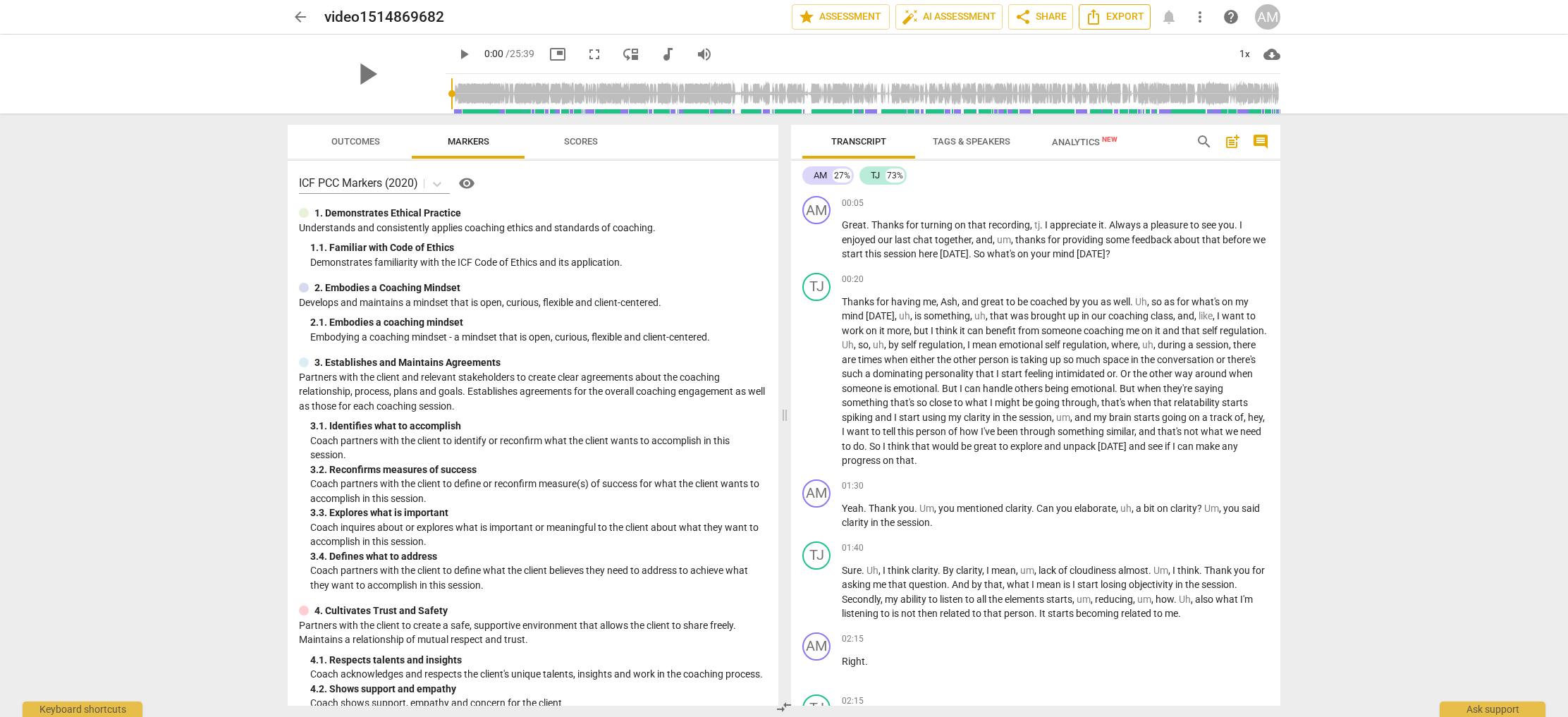
click at [1111, 19] on span "Export" at bounding box center [1114, 17] width 59 height 17
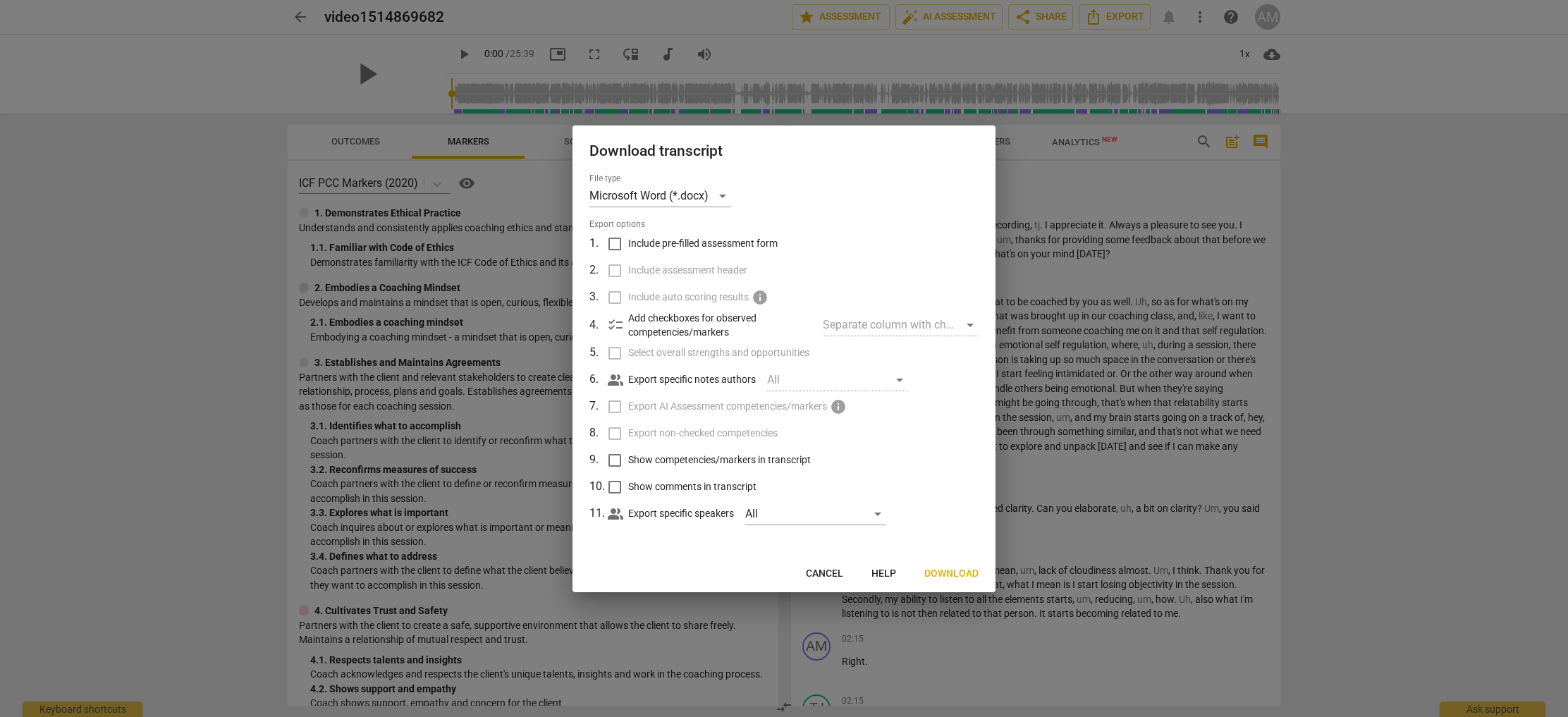
click at [1112, 24] on div at bounding box center [784, 358] width 1568 height 717
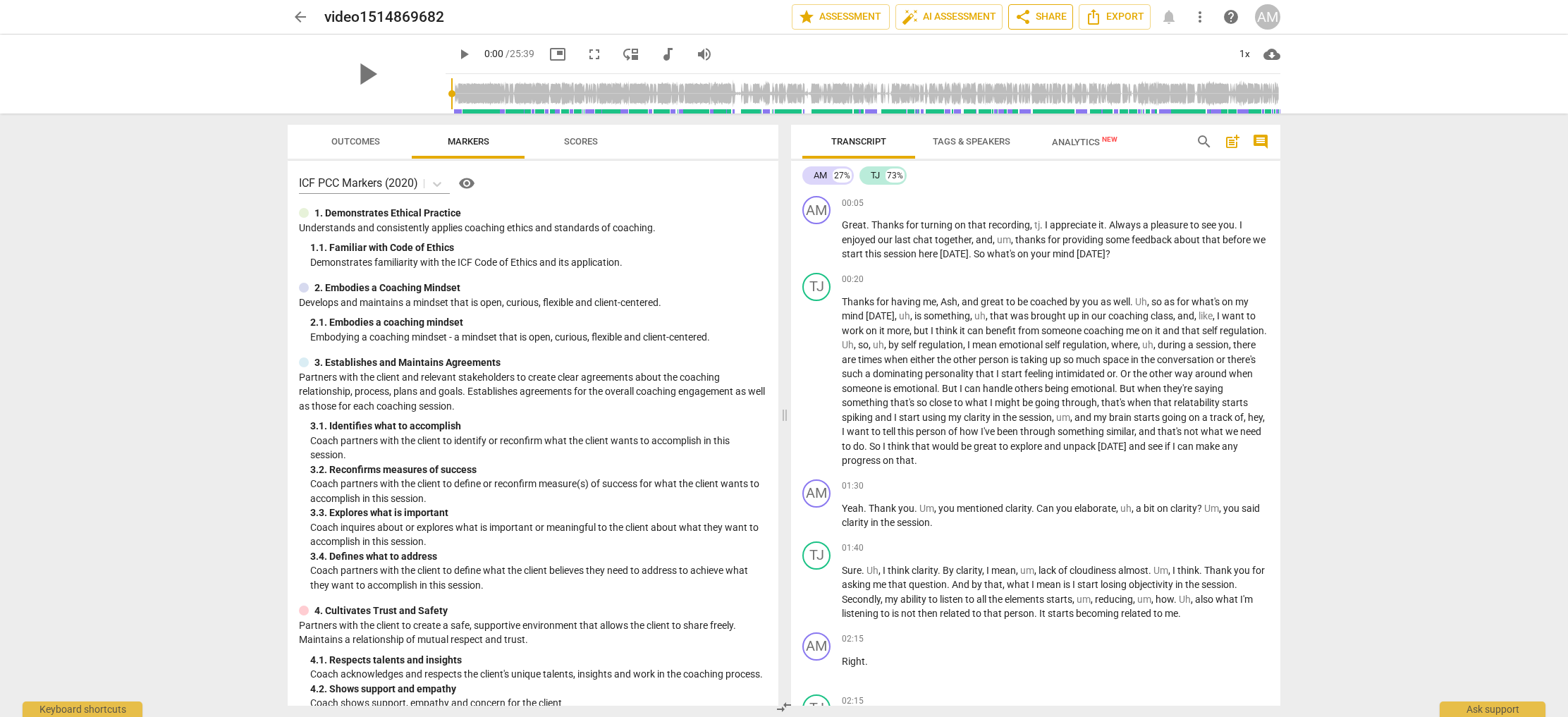
click at [1035, 27] on button "share Share" at bounding box center [1040, 17] width 65 height 25
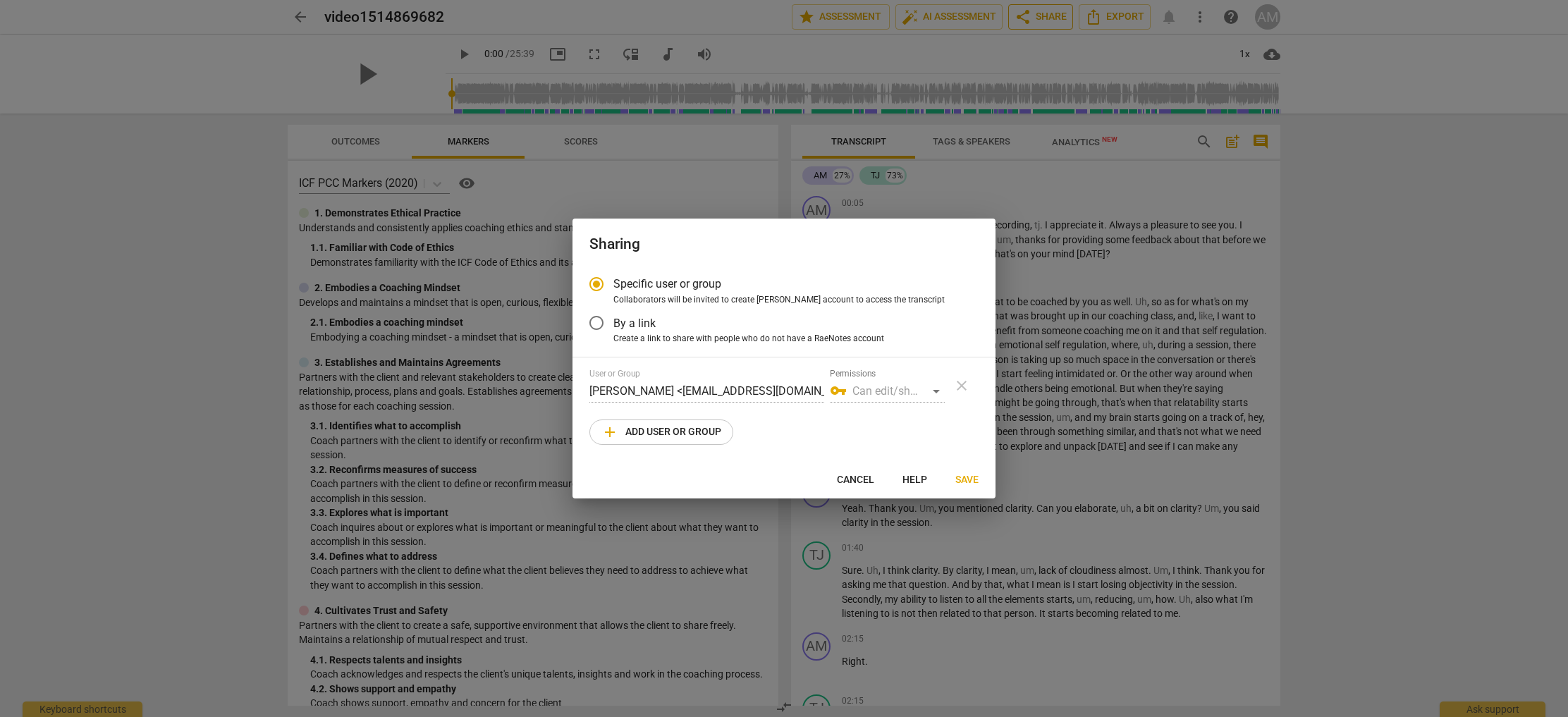
click at [1040, 27] on div at bounding box center [784, 358] width 1568 height 717
radio input "false"
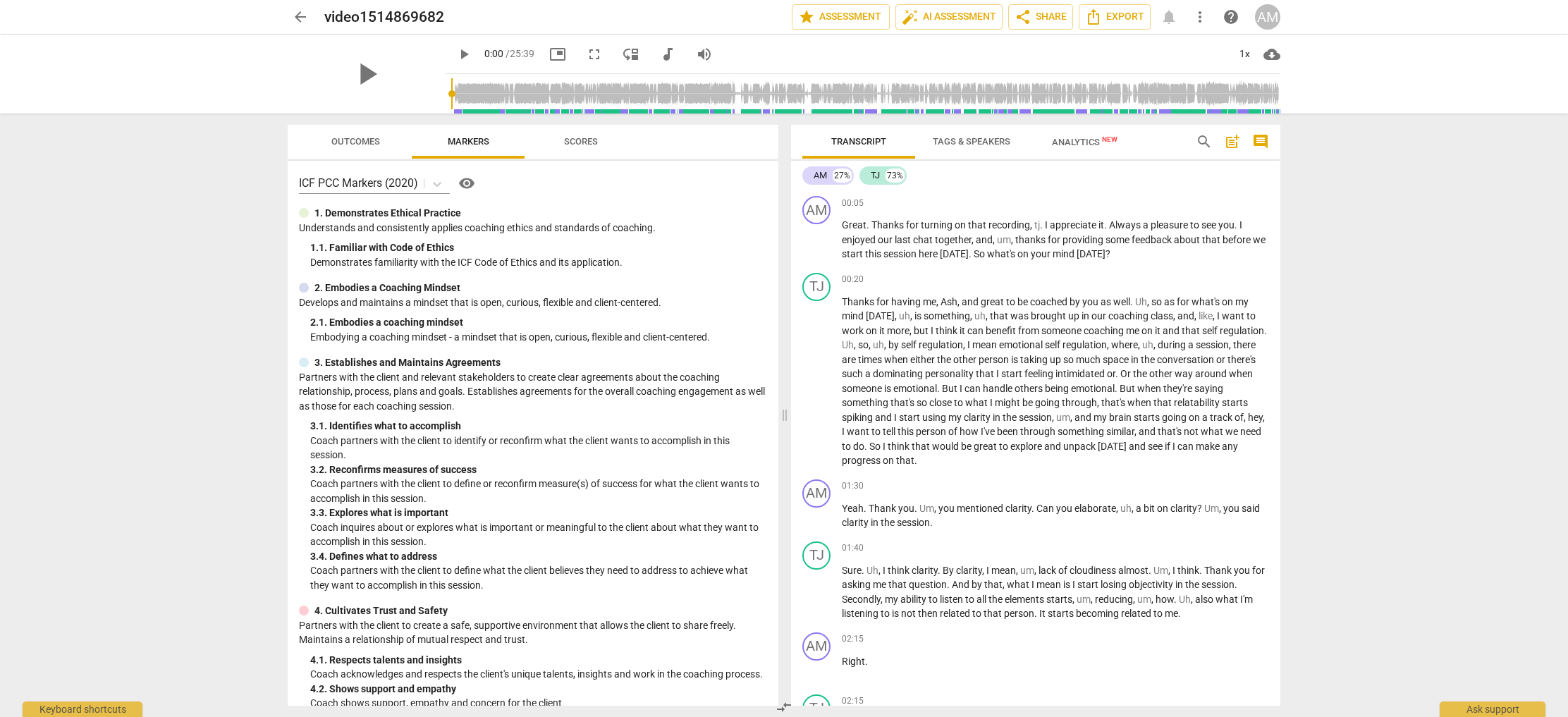
click at [1270, 59] on span "cloud_download" at bounding box center [1272, 53] width 17 height 17
click at [1364, 199] on div at bounding box center [784, 358] width 1568 height 717
click at [1059, 16] on span "share Share" at bounding box center [1041, 17] width 52 height 17
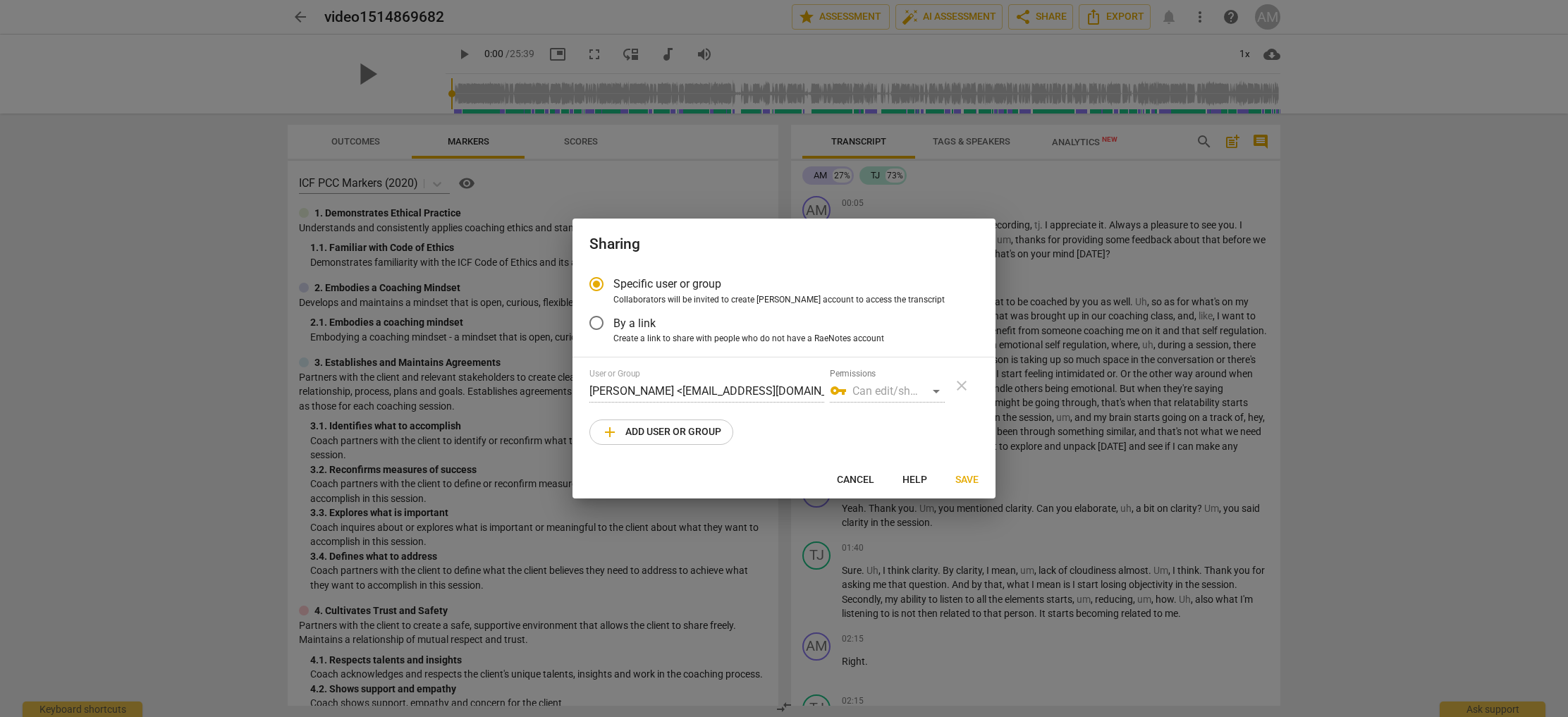
radio input "false"
click at [598, 325] on input "By a link" at bounding box center [596, 323] width 34 height 34
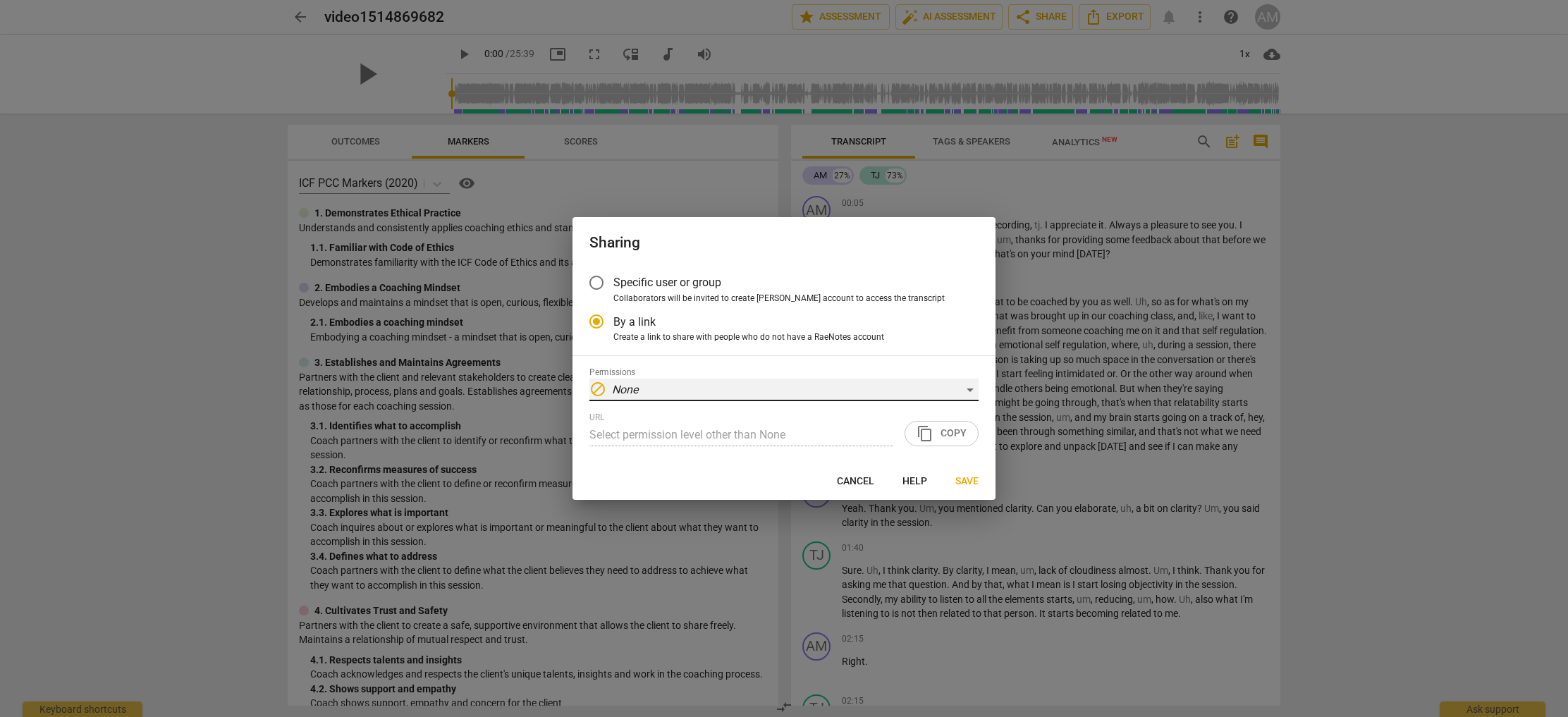
click at [717, 393] on div "block None" at bounding box center [784, 390] width 389 height 22
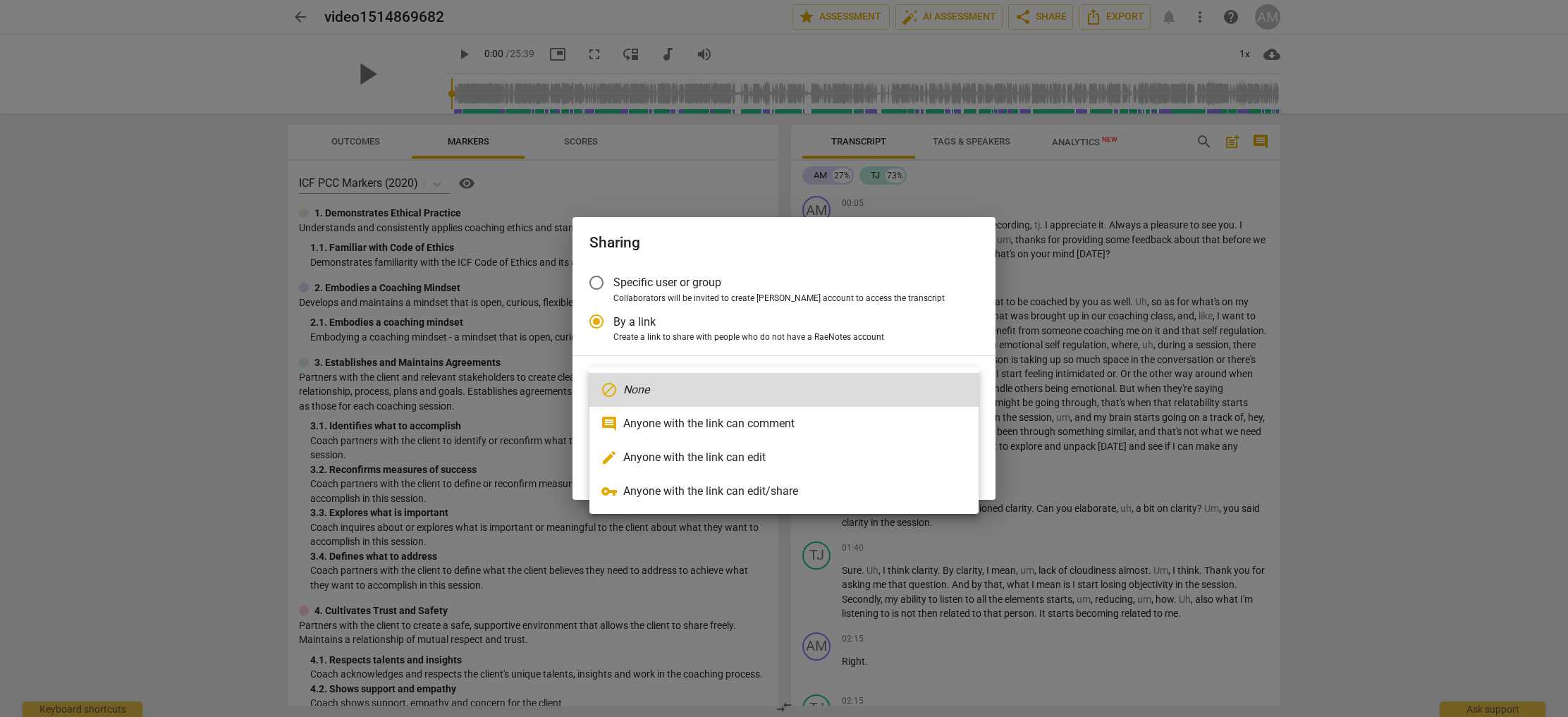
click at [713, 422] on li "comment Anyone with the link can comment" at bounding box center [784, 424] width 389 height 34
radio input "false"
type input "[URL][DOMAIN_NAME]"
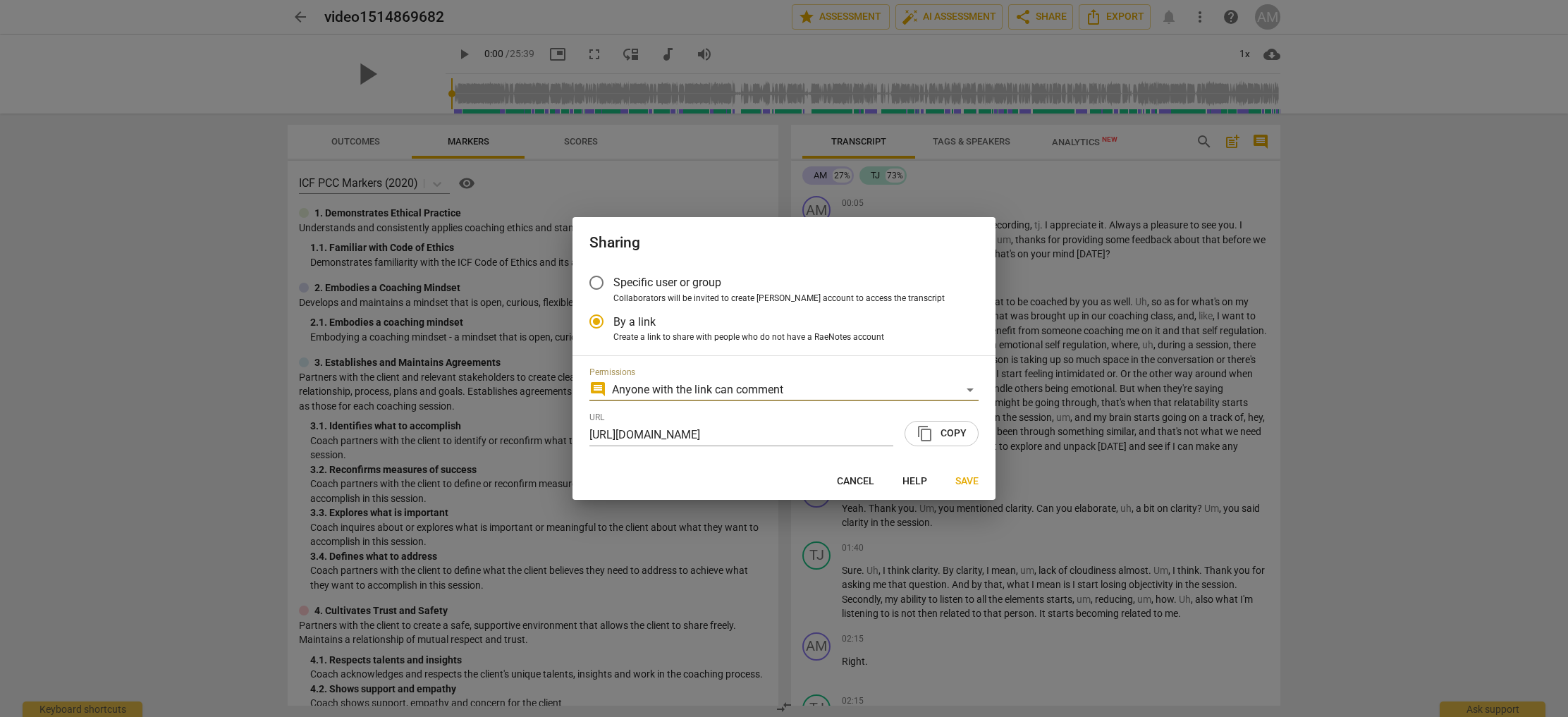
click at [950, 436] on span "content_copy Copy" at bounding box center [941, 432] width 50 height 17
click at [964, 484] on span "Save" at bounding box center [967, 481] width 23 height 15
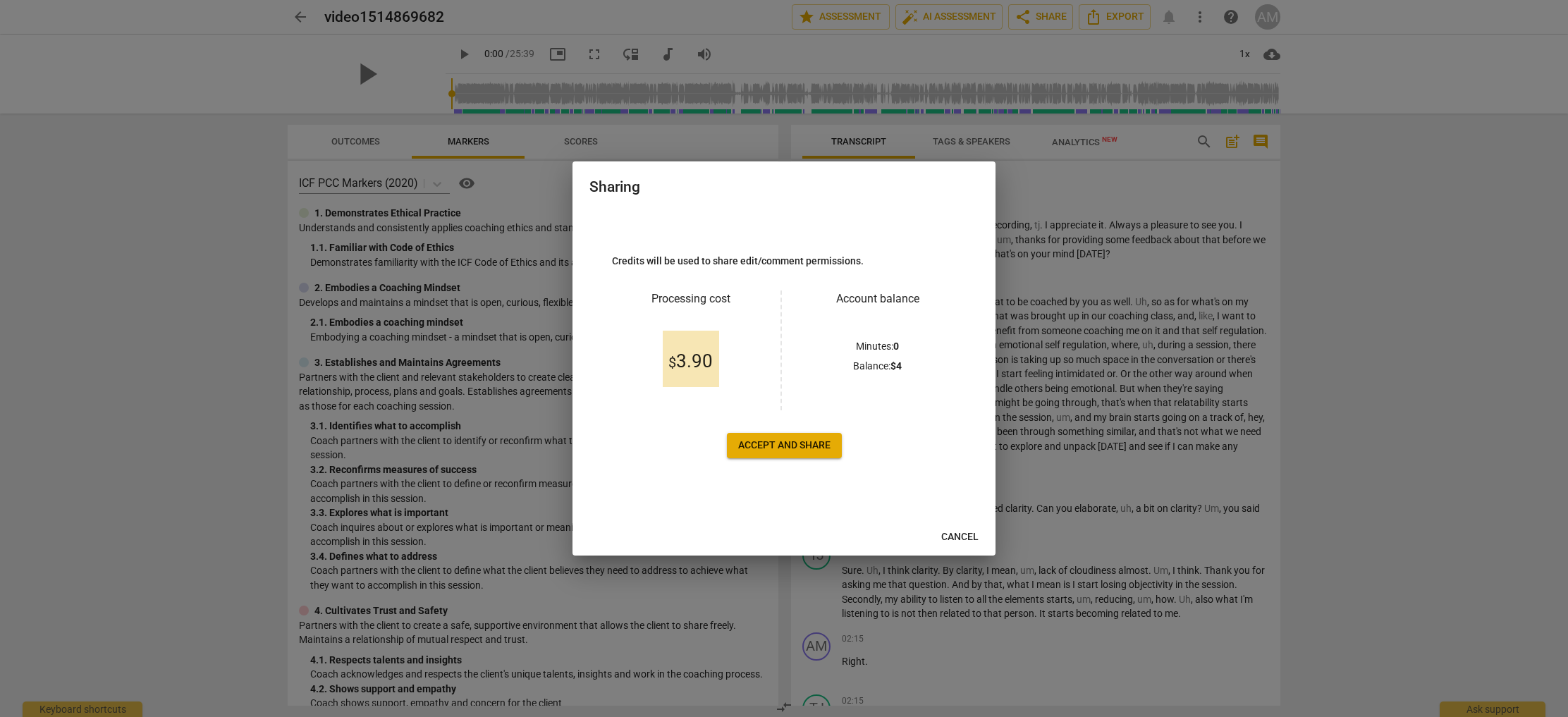
click at [787, 446] on span "Accept and share" at bounding box center [784, 445] width 92 height 15
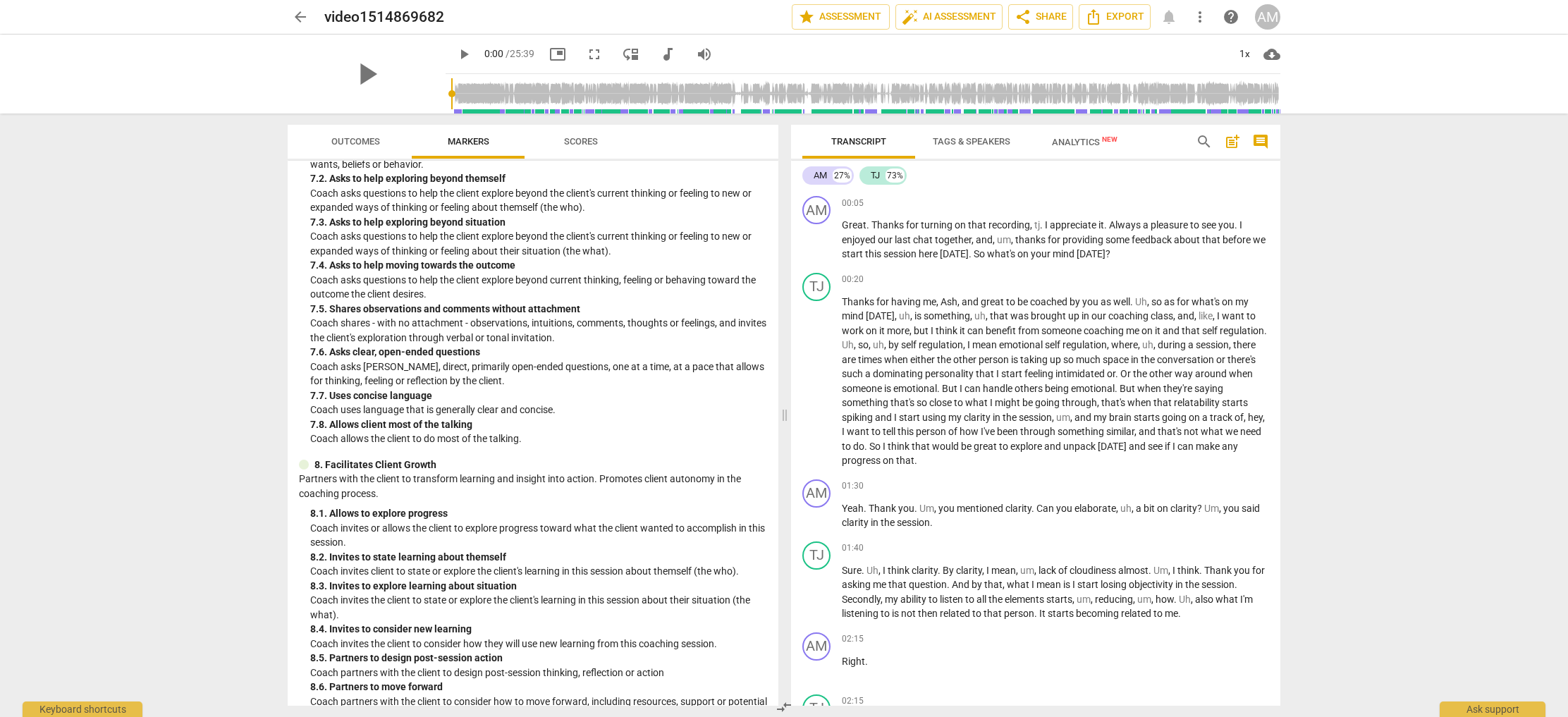
scroll to position [1369, 0]
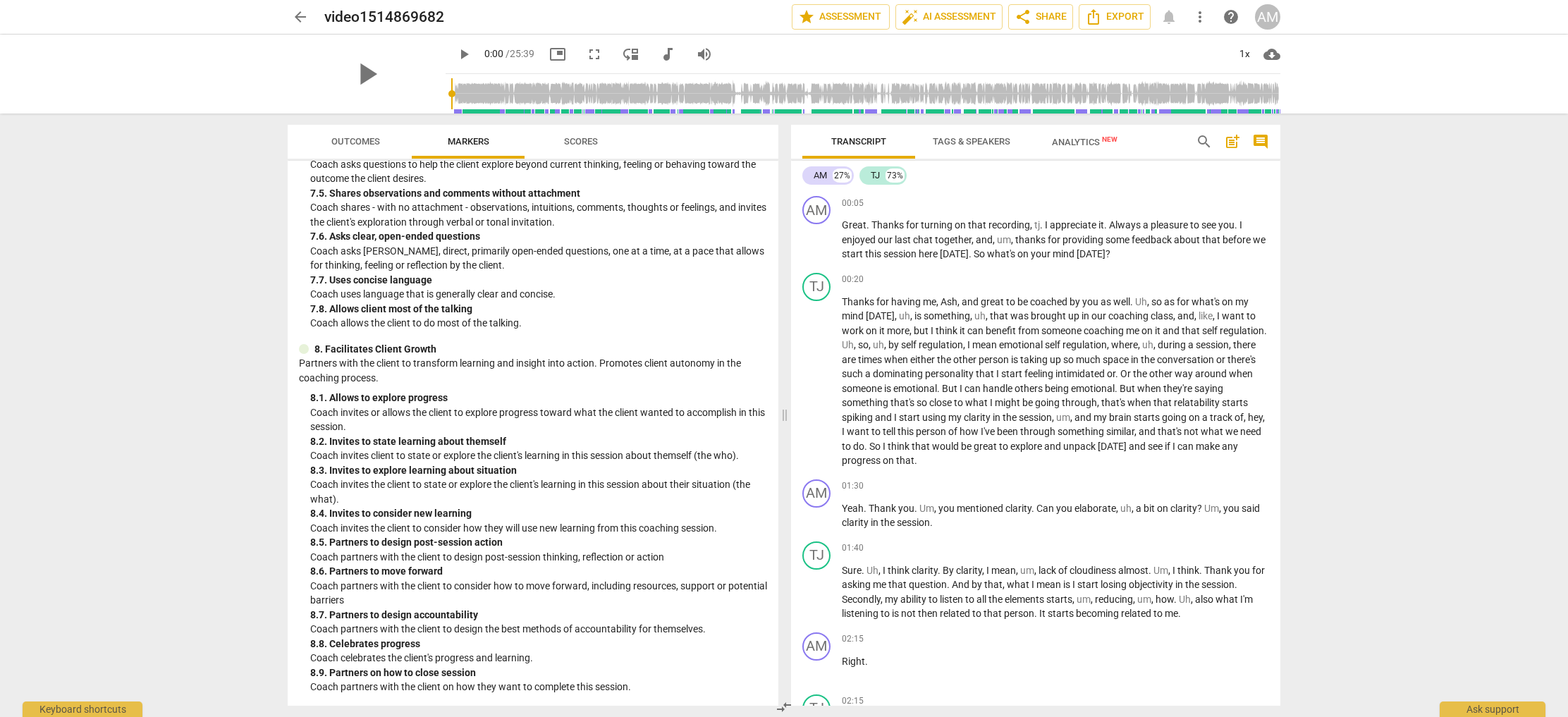
click at [338, 140] on span "Outcomes" at bounding box center [356, 141] width 49 height 11
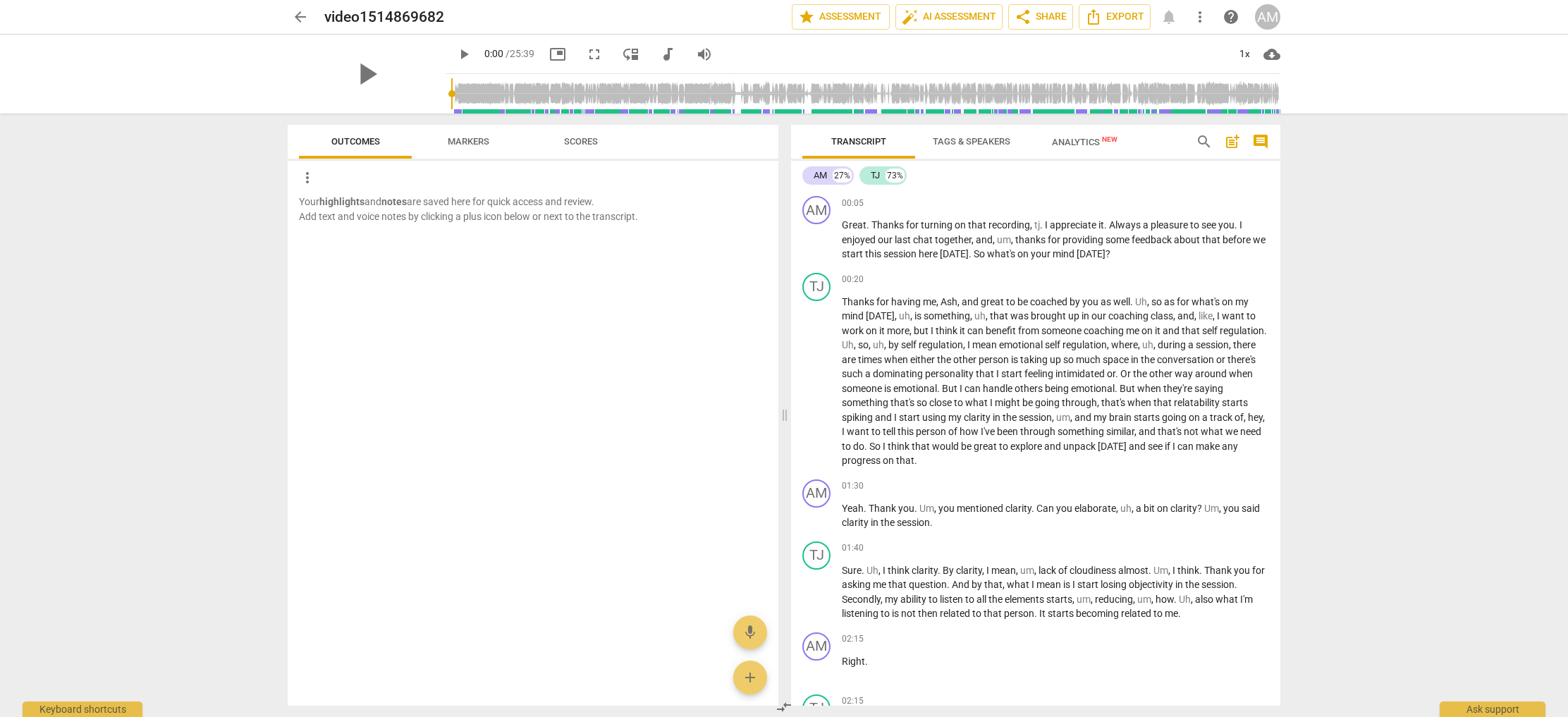
click at [580, 138] on span "Scores" at bounding box center [580, 141] width 34 height 11
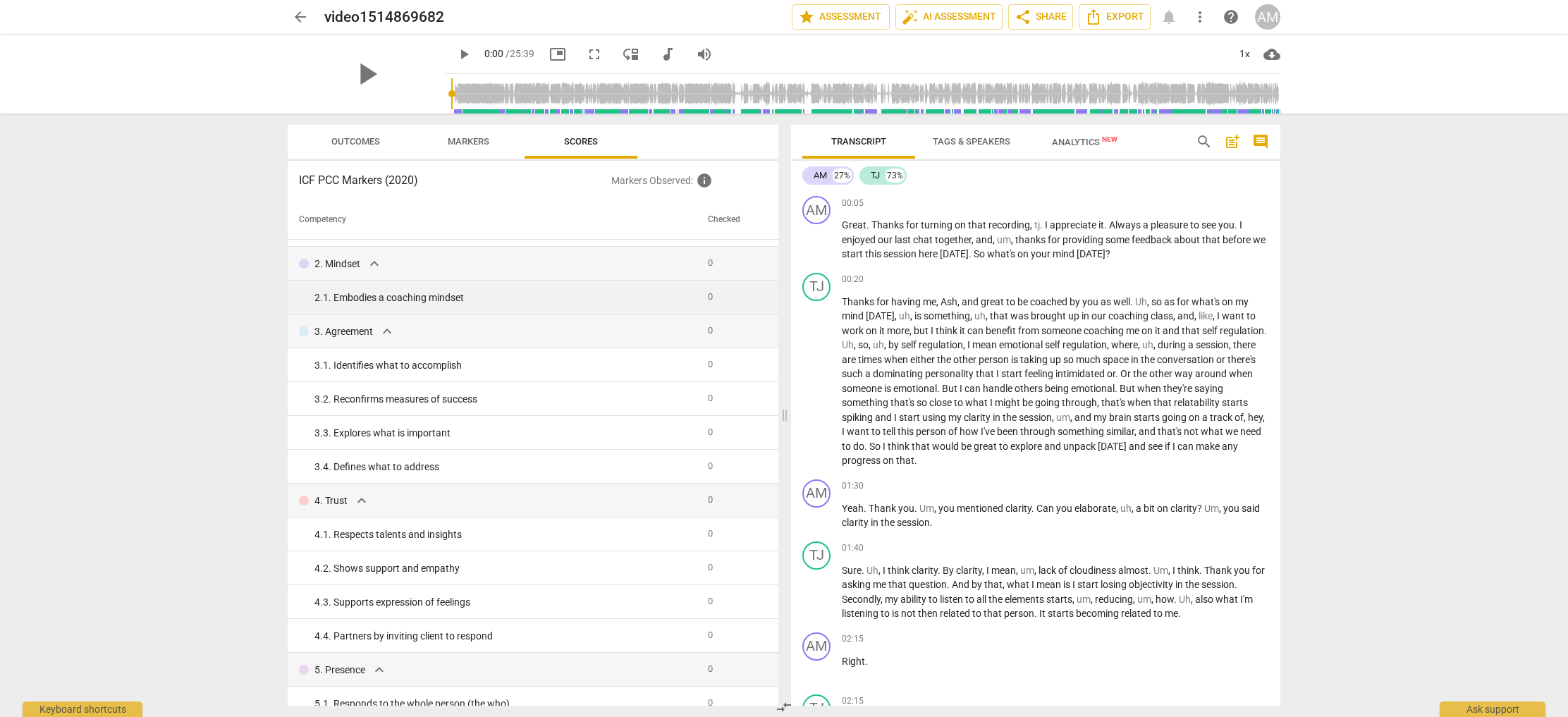
scroll to position [0, 0]
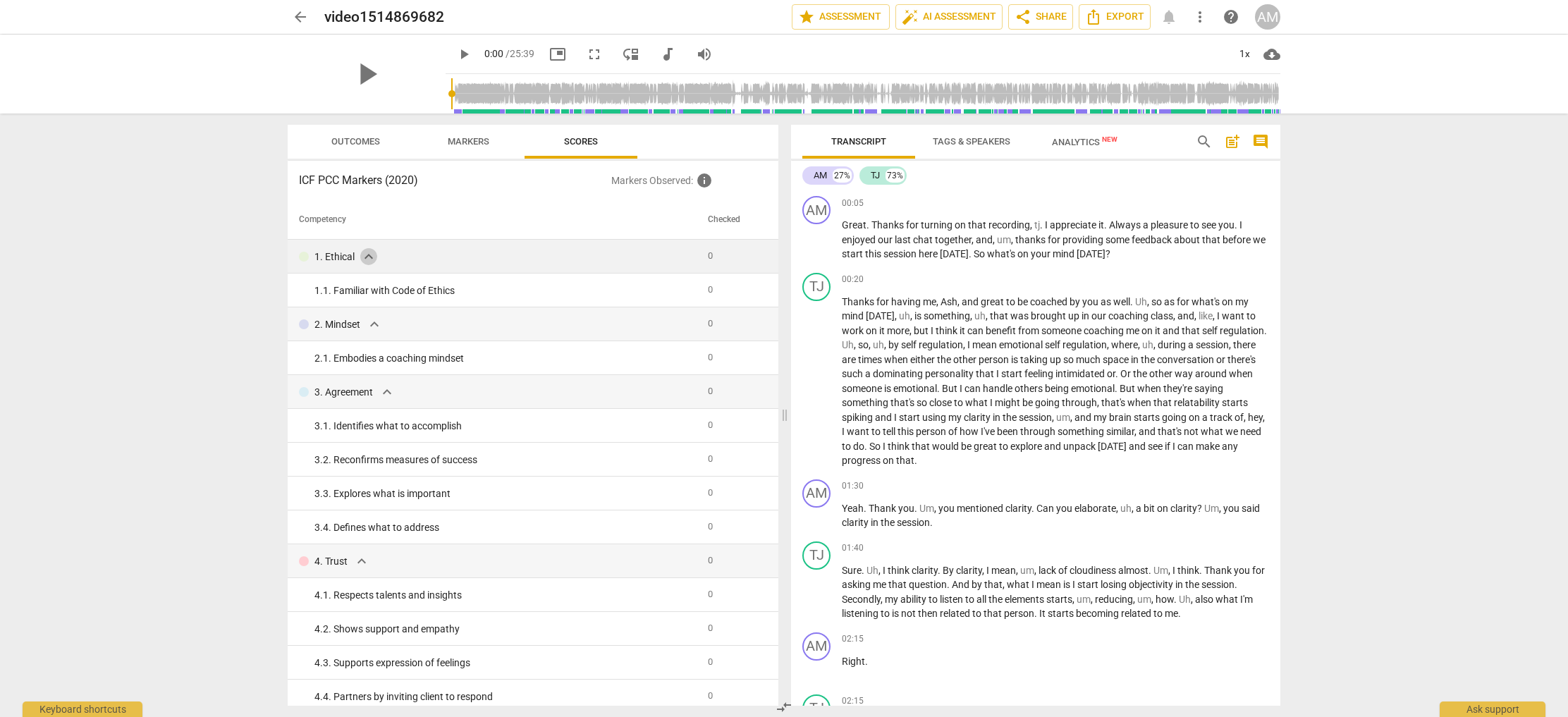
click at [363, 256] on span "expand_more" at bounding box center [368, 256] width 17 height 17
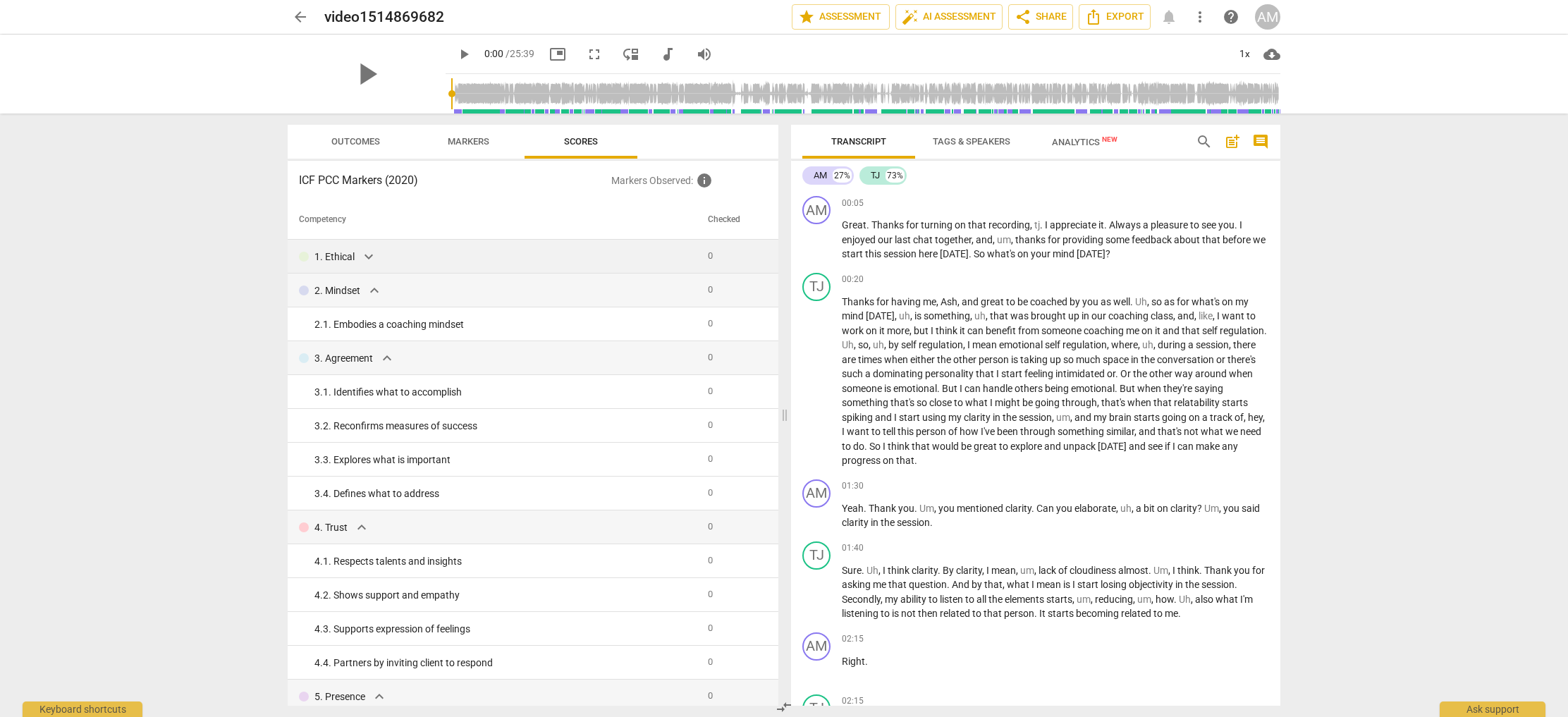
click at [708, 253] on span "0" at bounding box center [710, 255] width 5 height 11
click at [481, 143] on span "Markers" at bounding box center [469, 141] width 42 height 11
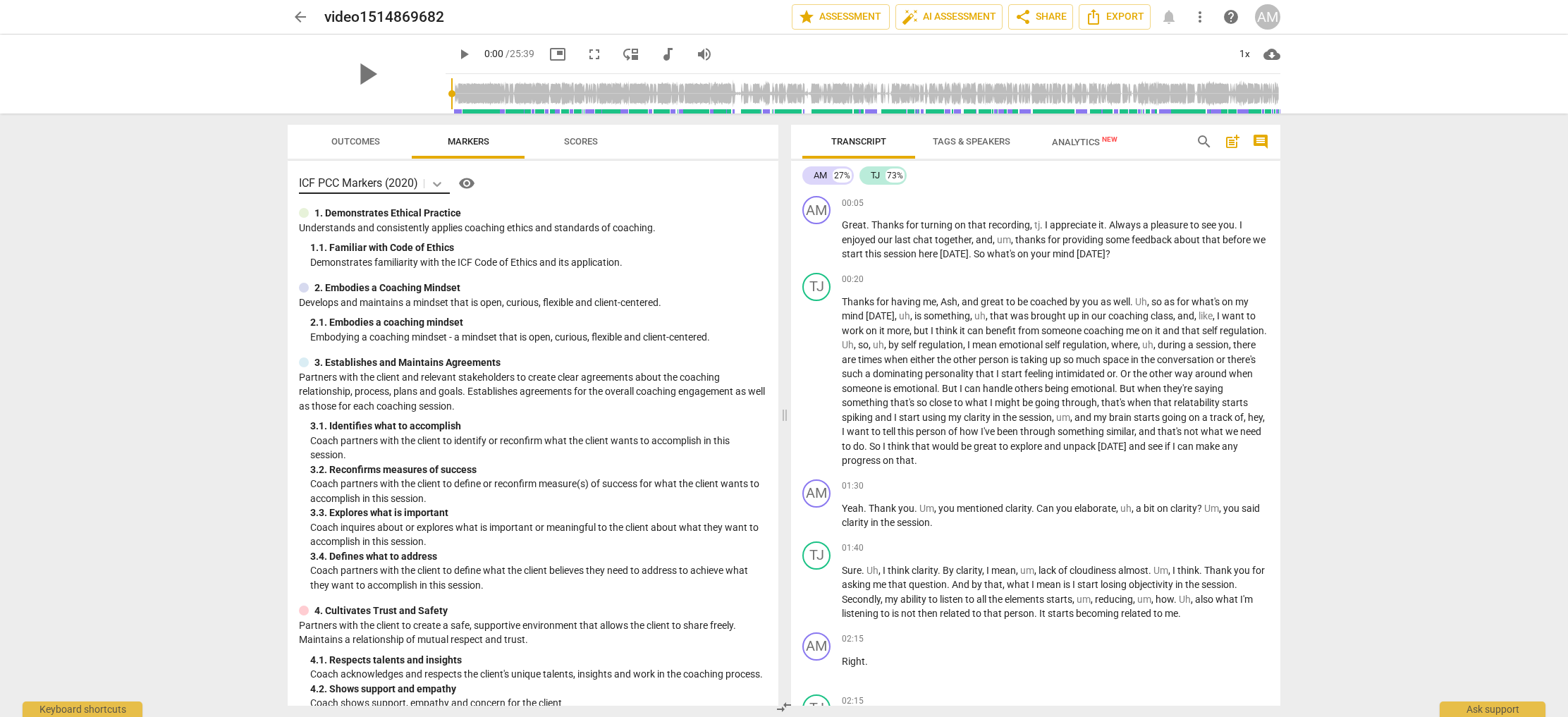
click at [426, 185] on div at bounding box center [437, 183] width 25 height 20
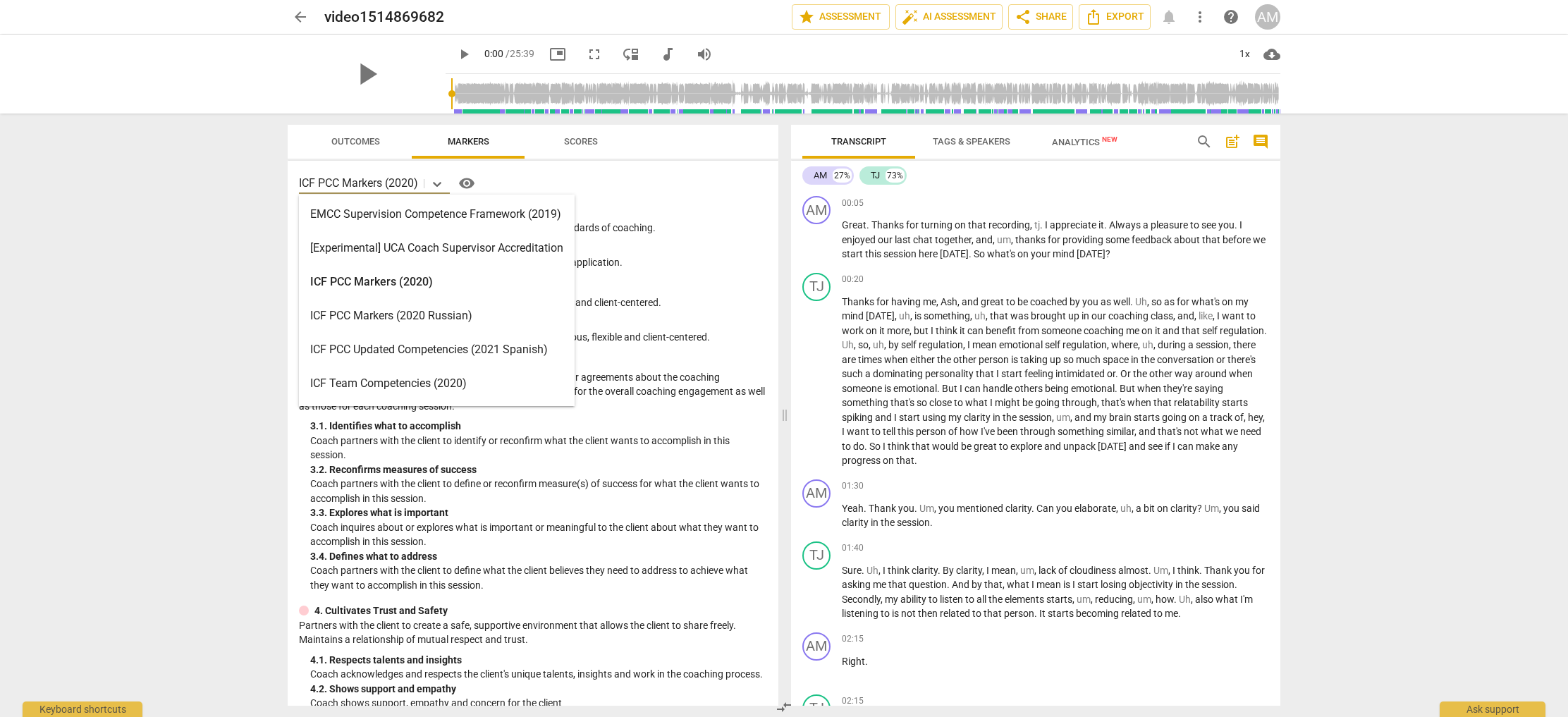
click at [401, 279] on div "ICF PCC Markers (2020)" at bounding box center [437, 282] width 276 height 34
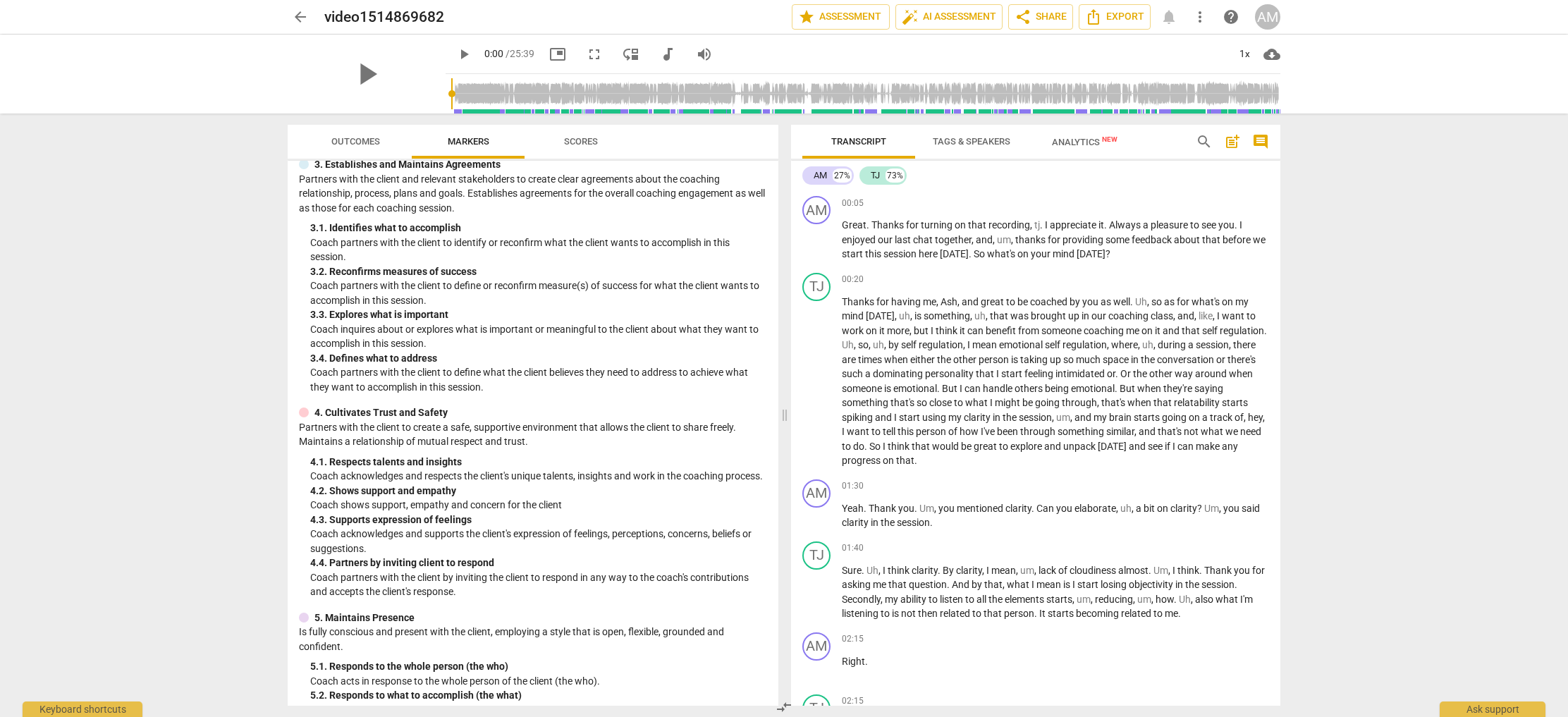
scroll to position [202, 0]
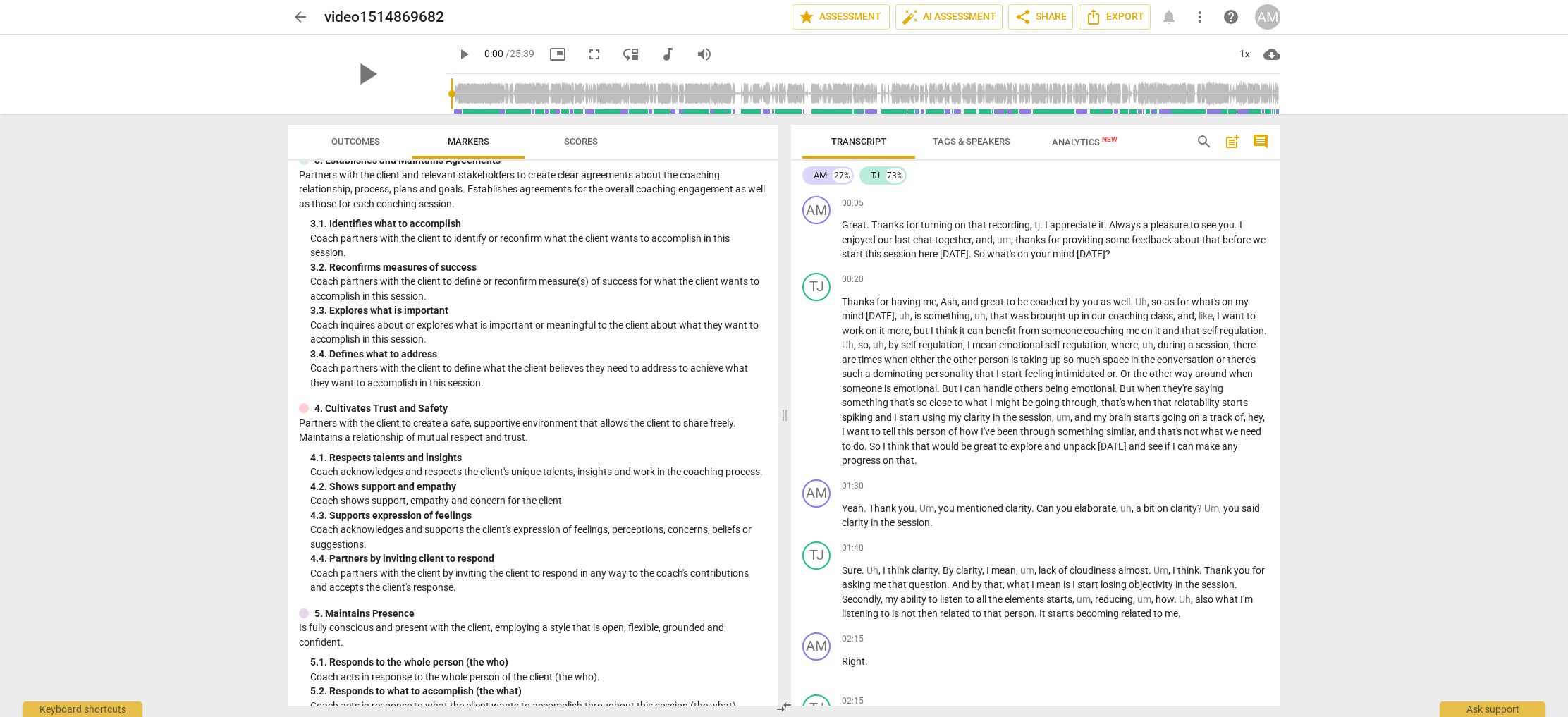
click at [382, 426] on p "Partners with the client to create a safe, supportive environment that allows t…" at bounding box center [534, 430] width 469 height 29
click at [376, 388] on p "Coach partners with the client to define what the client believes they need to …" at bounding box center [539, 375] width 457 height 29
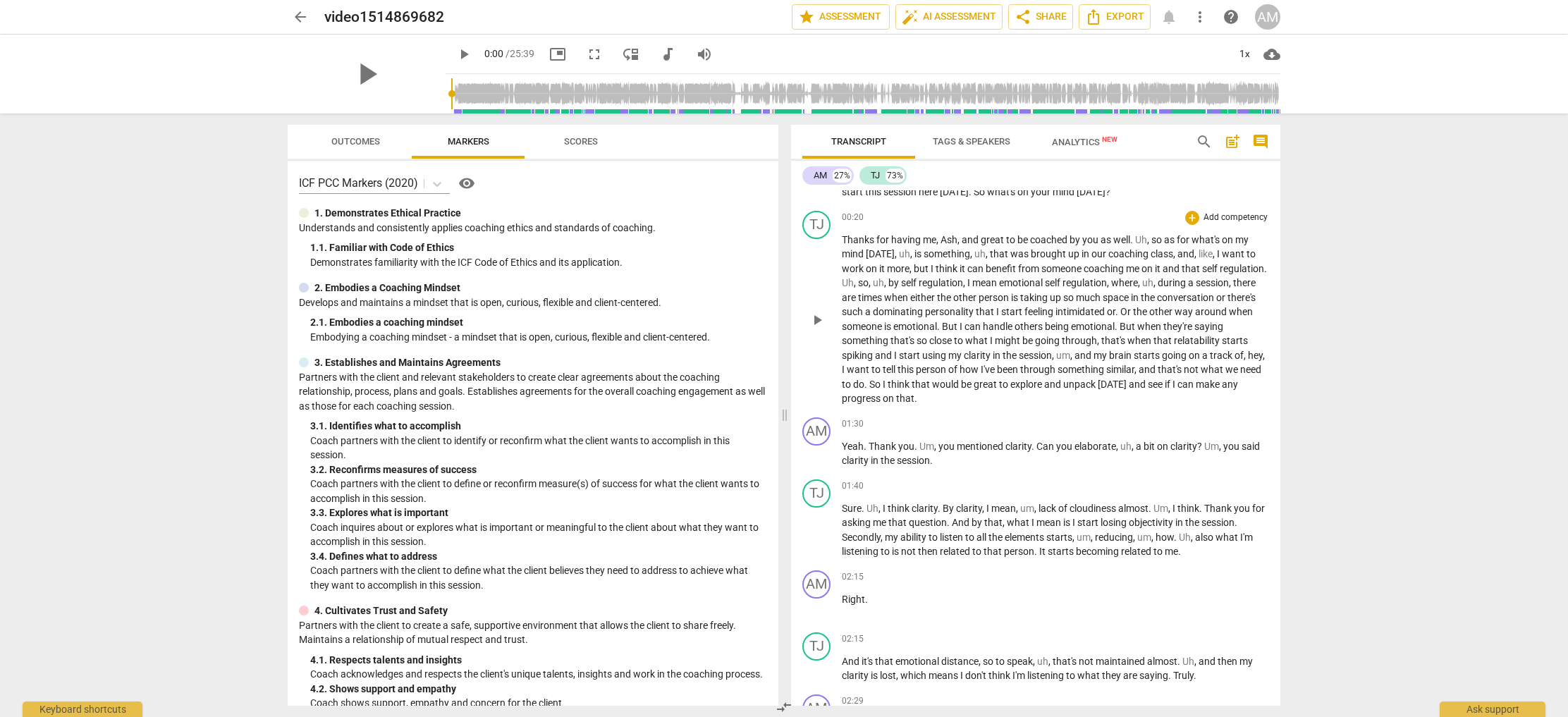
scroll to position [63, 0]
click at [993, 139] on span "Tags & Speakers" at bounding box center [972, 141] width 78 height 11
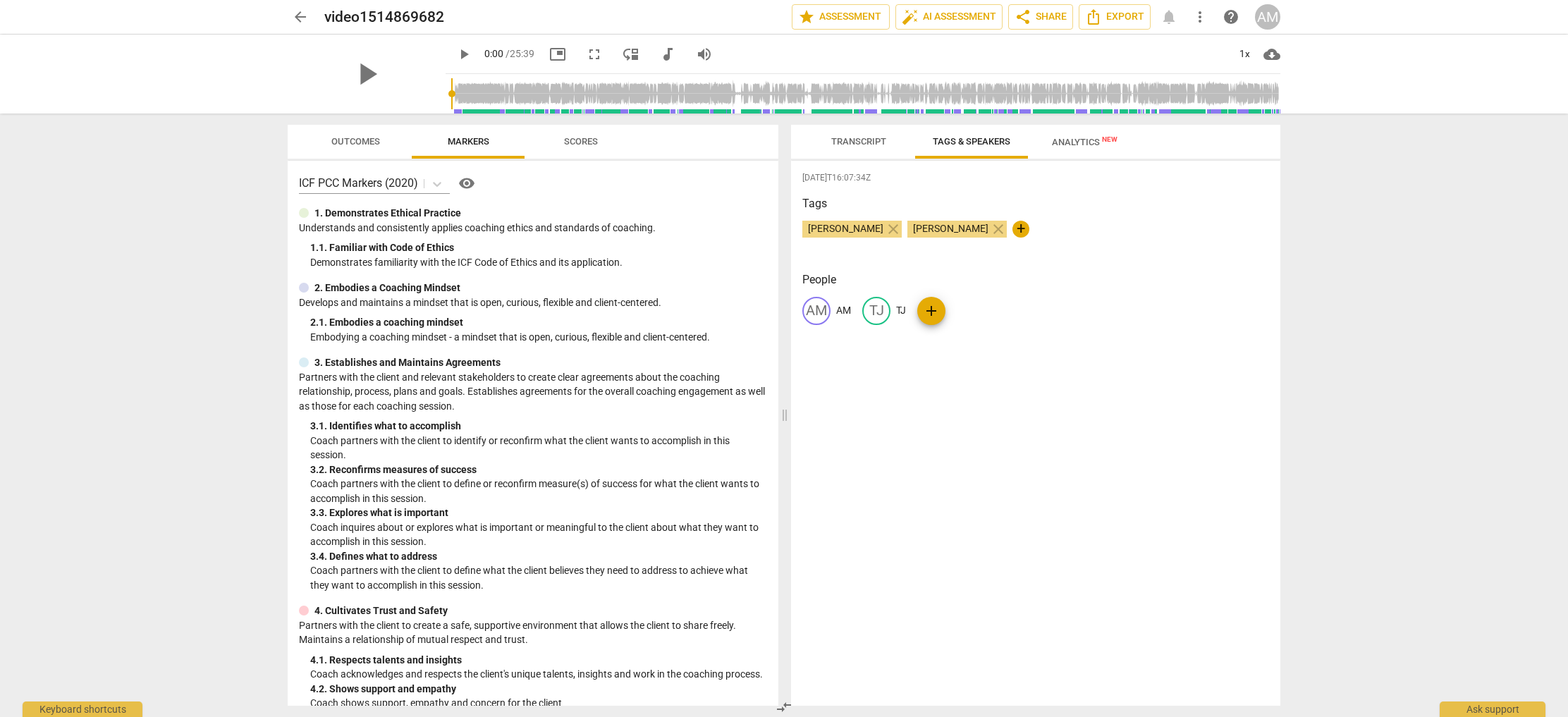
click at [841, 135] on span "Transcript" at bounding box center [858, 142] width 88 height 19
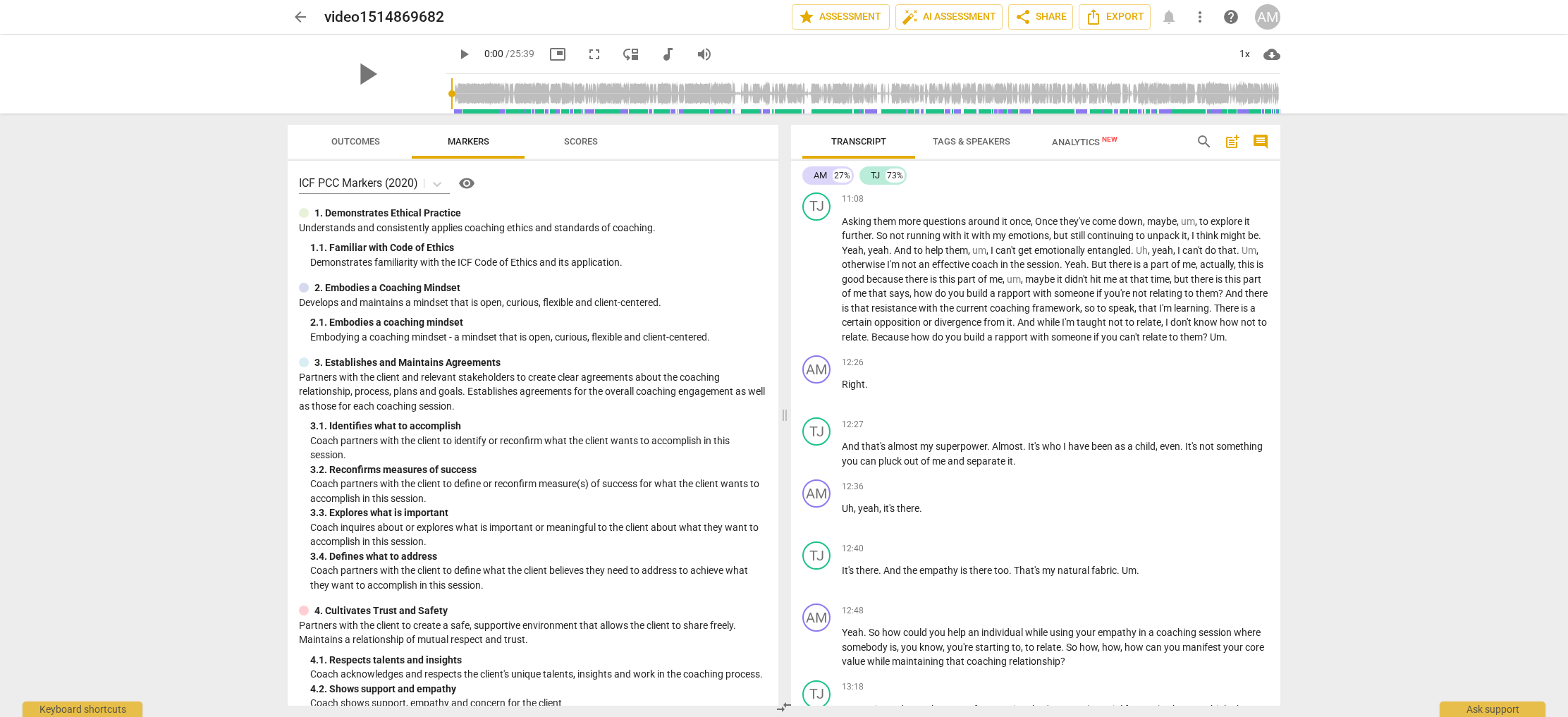
scroll to position [3937, 0]
